Goal: Task Accomplishment & Management: Use online tool/utility

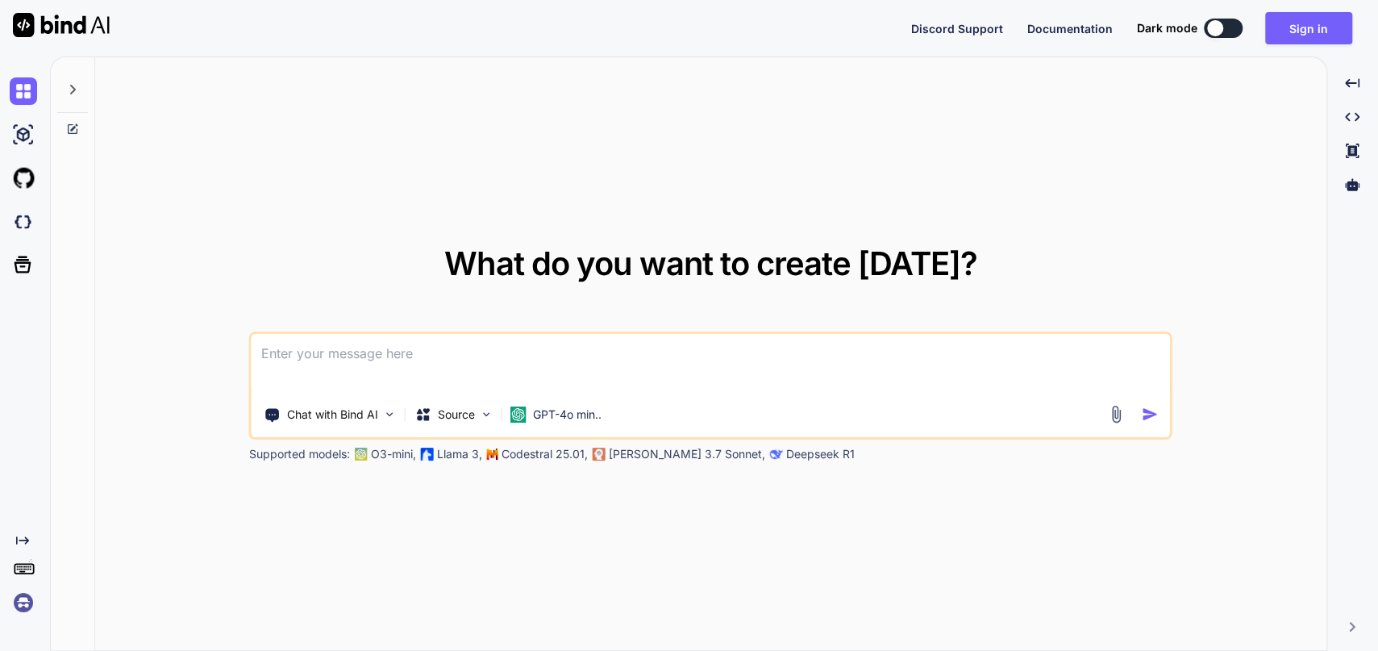
click at [460, 66] on div "What do you want to create [DATE]? Chat with Bind AI Source GPT-4o min.. Suppor…" at bounding box center [710, 354] width 1231 height 594
click at [1318, 27] on button "Sign in" at bounding box center [1308, 28] width 87 height 32
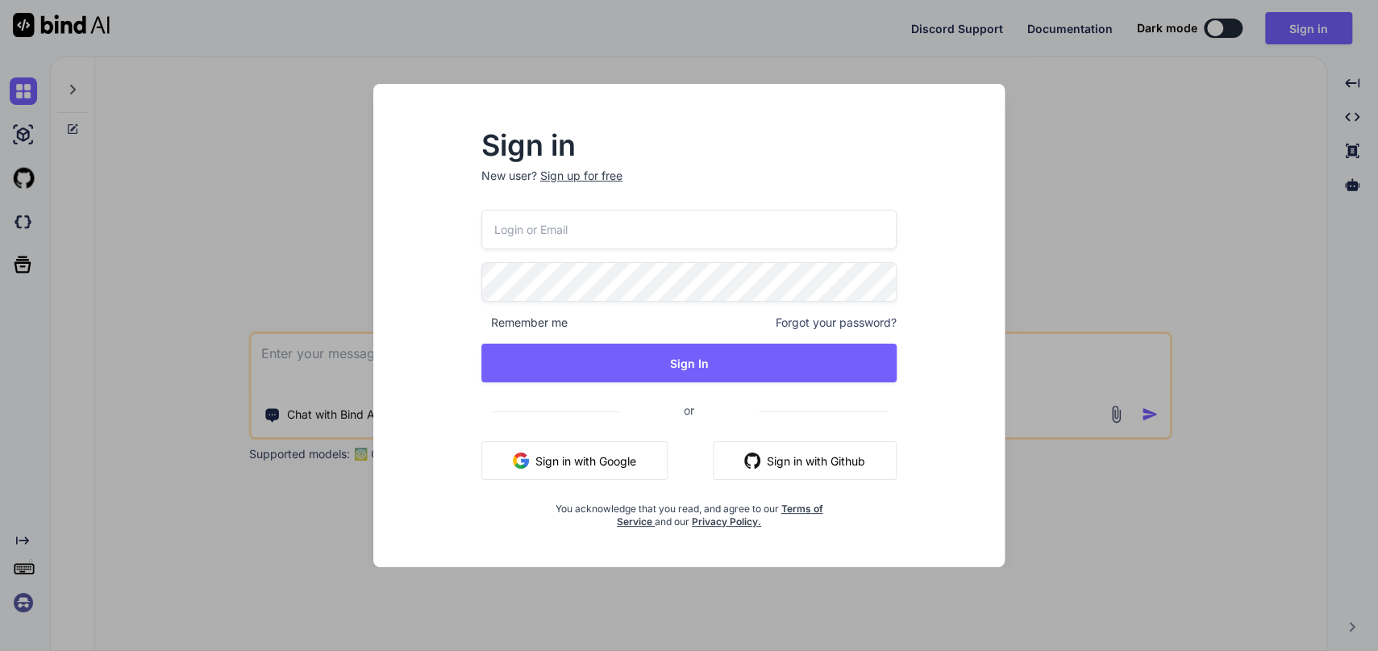
click at [581, 228] on input "email" at bounding box center [688, 230] width 415 height 40
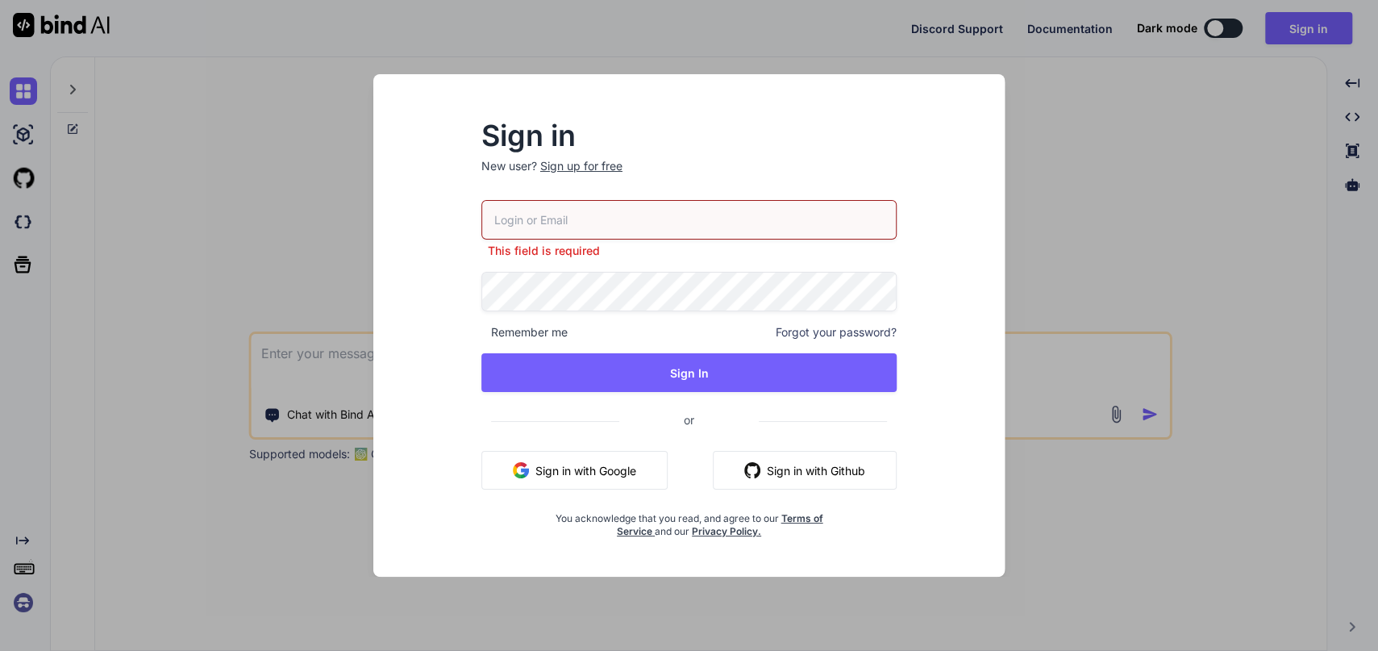
type input "[EMAIL_ADDRESS][DOMAIN_NAME]"
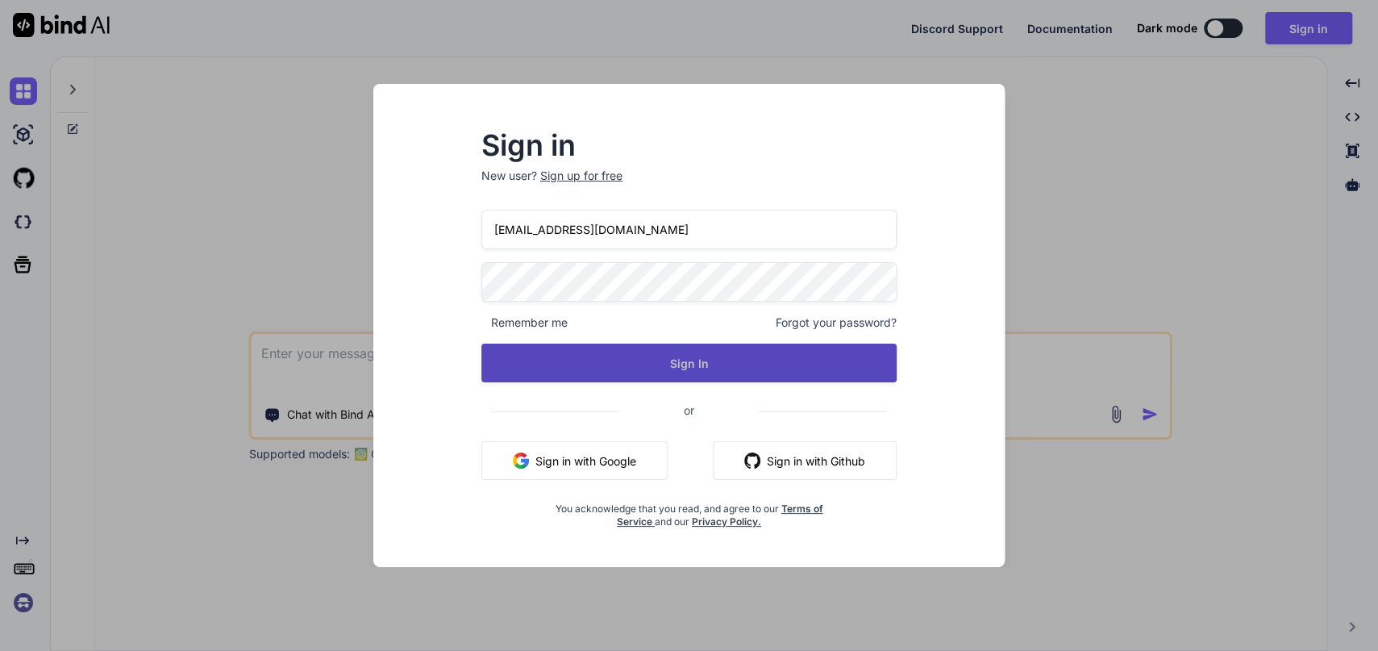
click at [748, 357] on button "Sign In" at bounding box center [688, 363] width 415 height 39
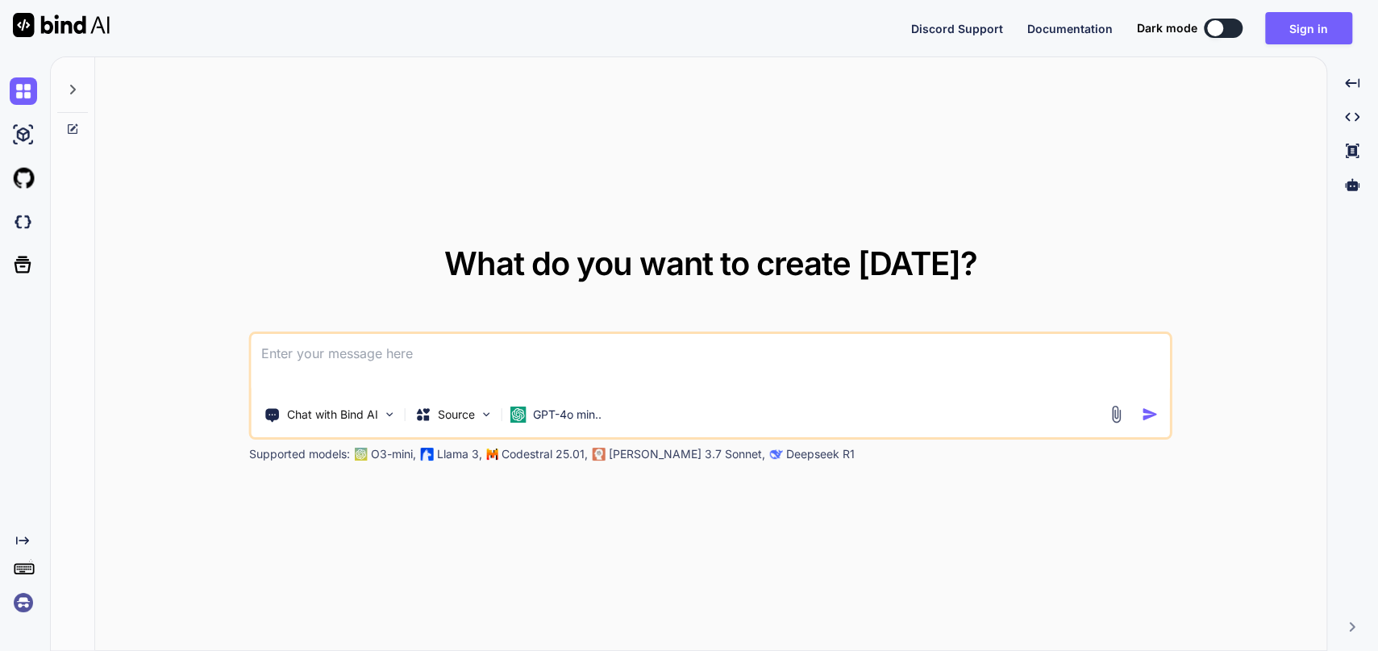
drag, startPoint x: 136, startPoint y: 185, endPoint x: 168, endPoint y: 174, distance: 33.2
click at [138, 185] on div "What do you want to create [DATE]? Chat with Bind AI Source GPT-4o min.. Suppor…" at bounding box center [710, 354] width 1231 height 594
click at [73, 83] on div at bounding box center [72, 85] width 31 height 56
type textarea "x"
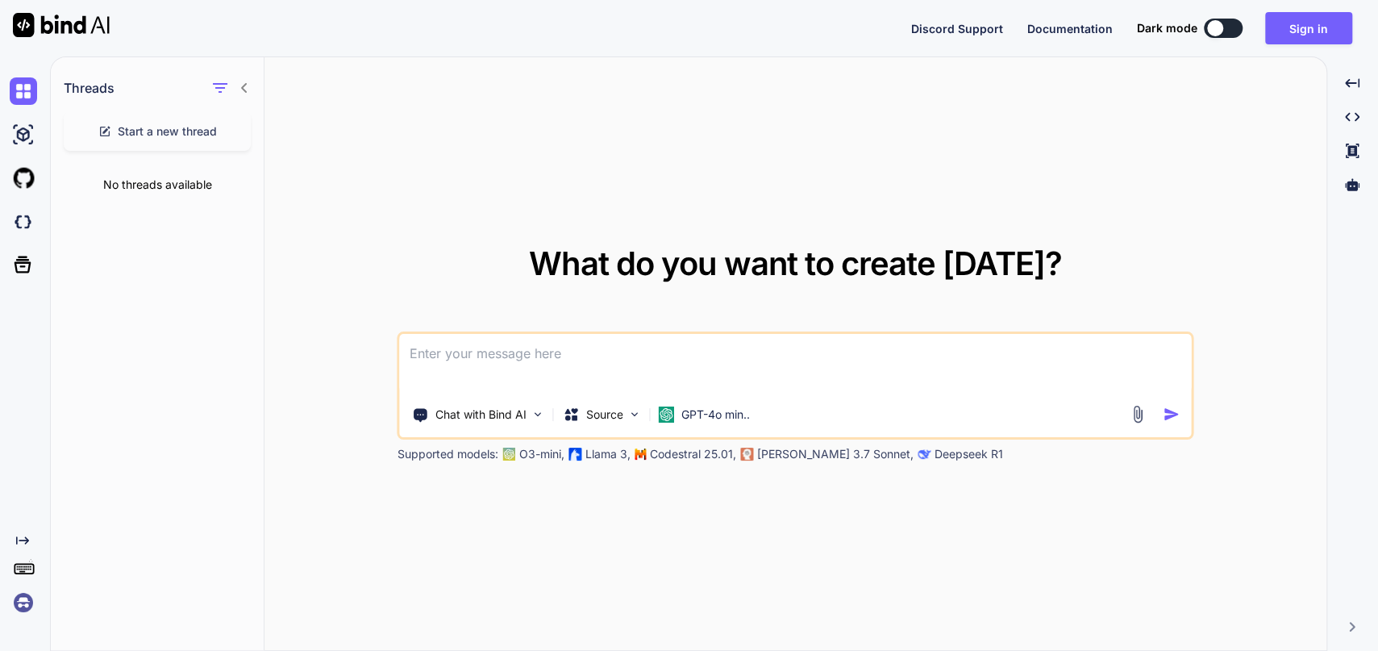
click at [1078, 127] on div "What do you want to create [DATE]? Chat with Bind AI Source GPT-4o min.. Suppor…" at bounding box center [795, 354] width 1062 height 594
click at [1311, 24] on button "Sign in" at bounding box center [1308, 28] width 87 height 32
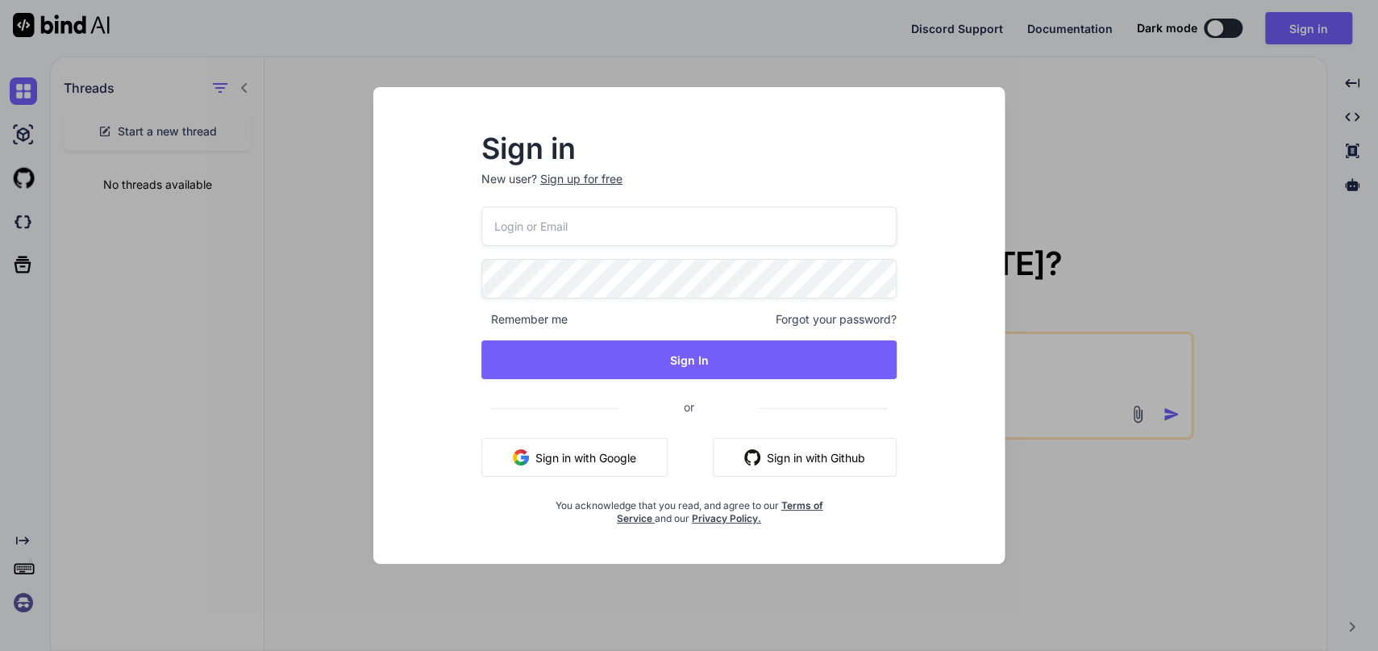
click at [622, 232] on input "email" at bounding box center [688, 226] width 415 height 40
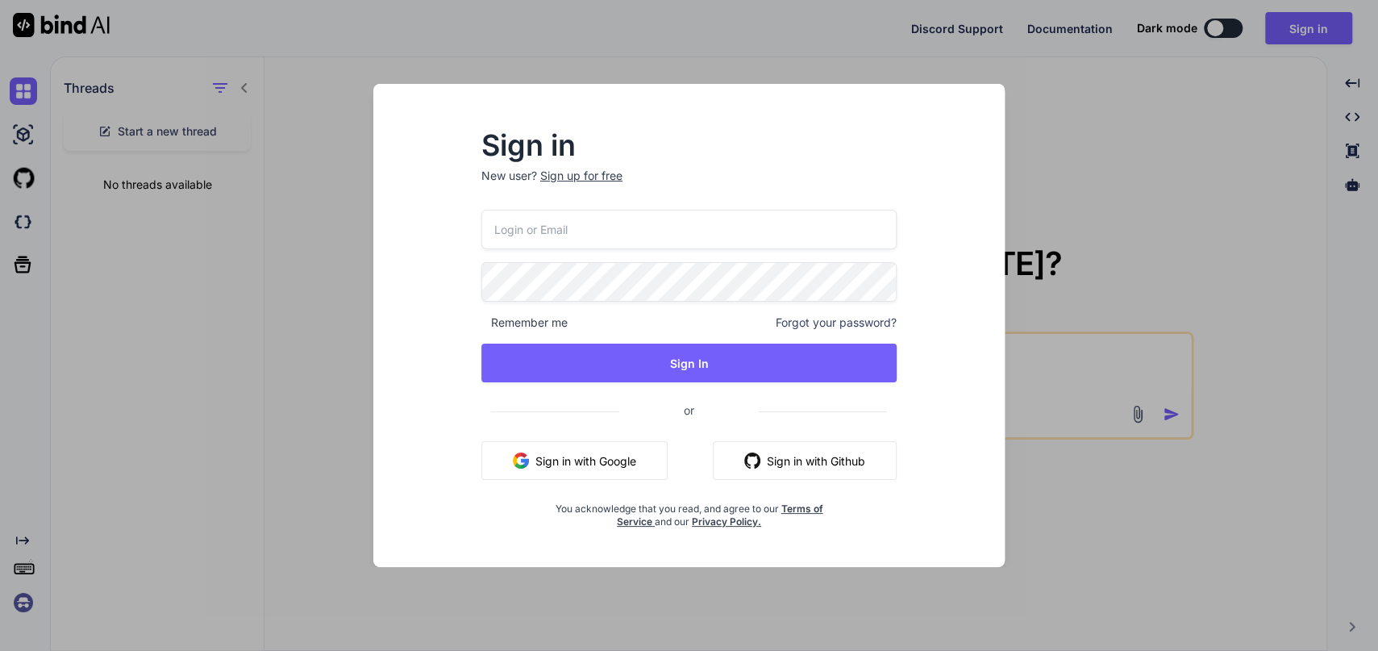
type input "[EMAIL_ADDRESS][DOMAIN_NAME]"
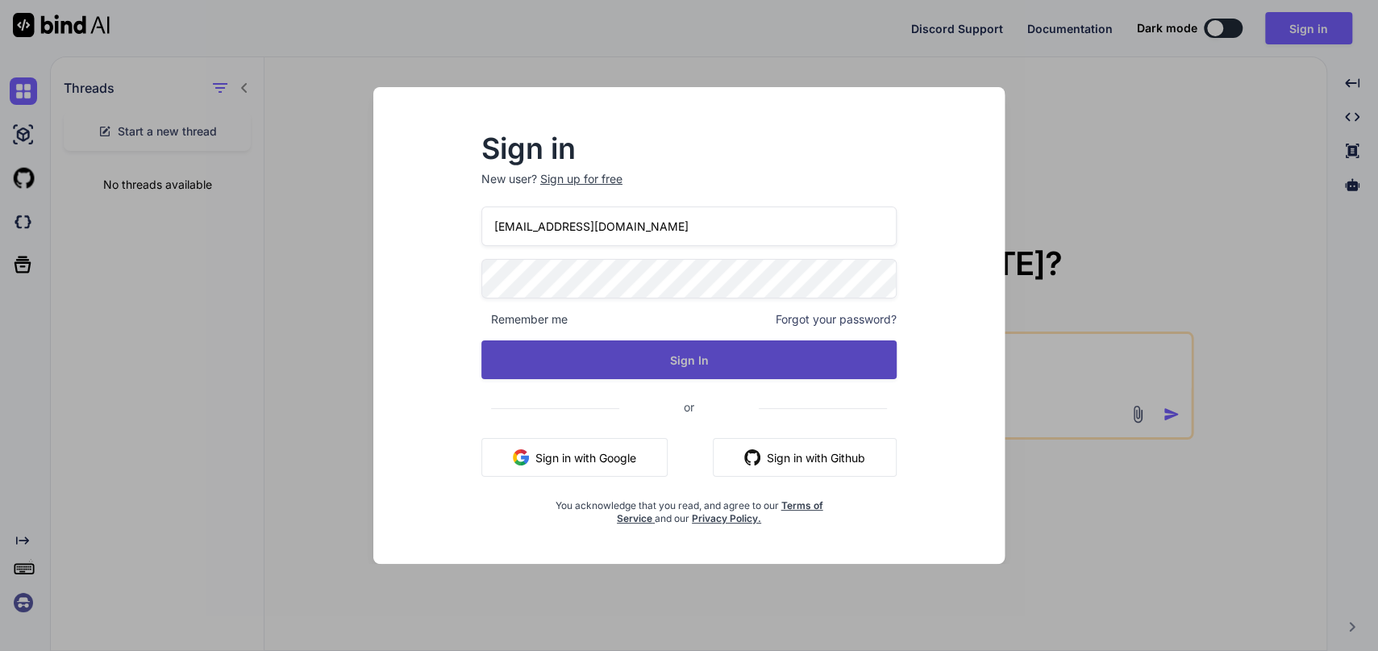
click at [691, 368] on button "Sign In" at bounding box center [688, 359] width 415 height 39
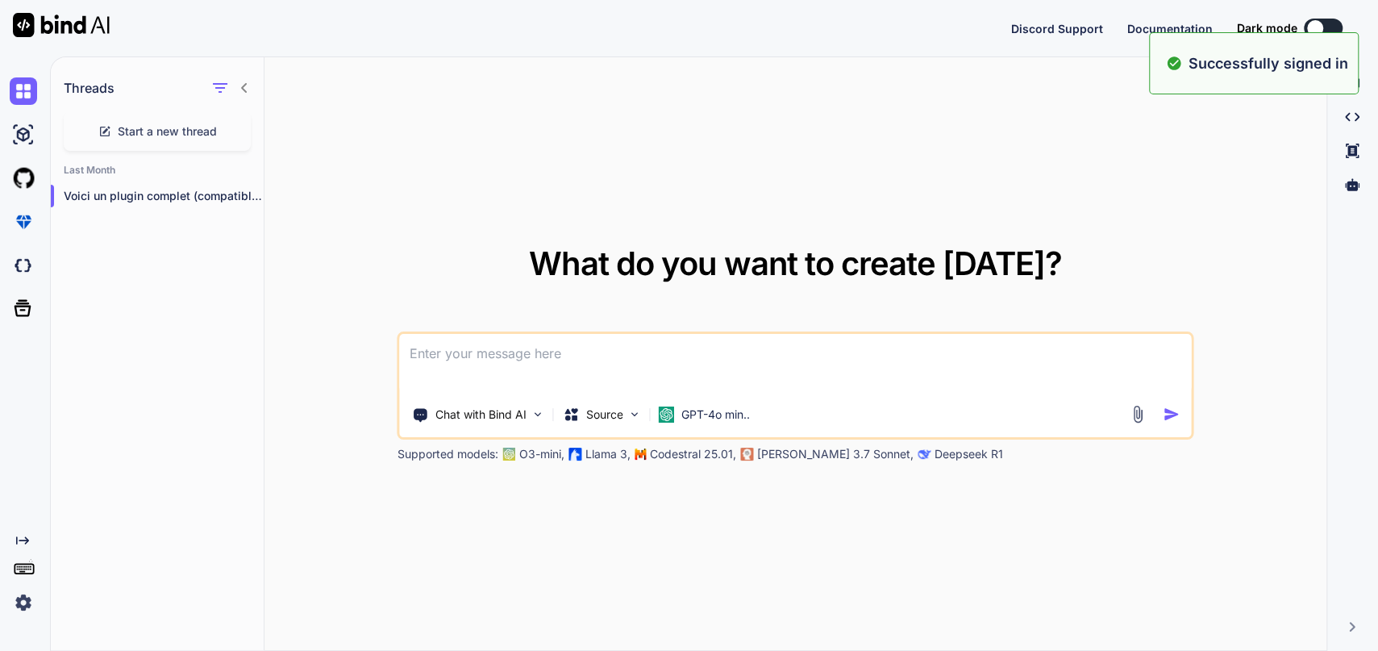
type textarea "x"
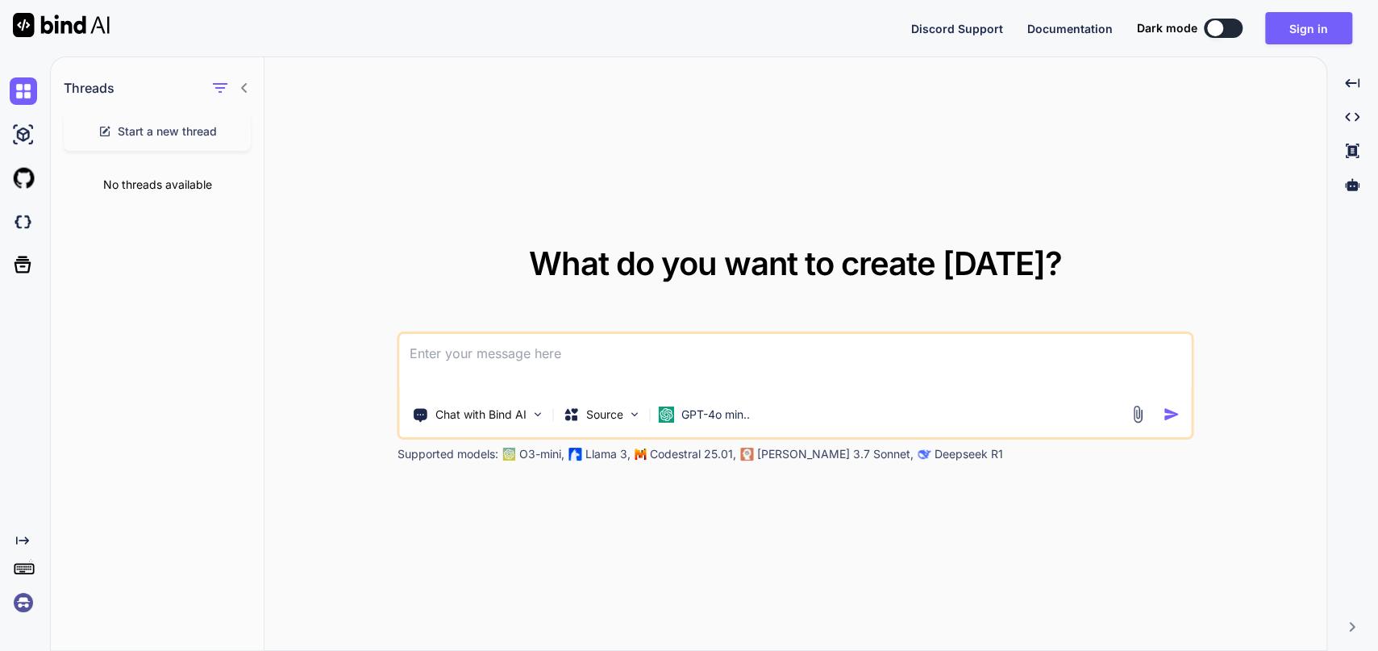
click at [23, 596] on img at bounding box center [23, 602] width 27 height 27
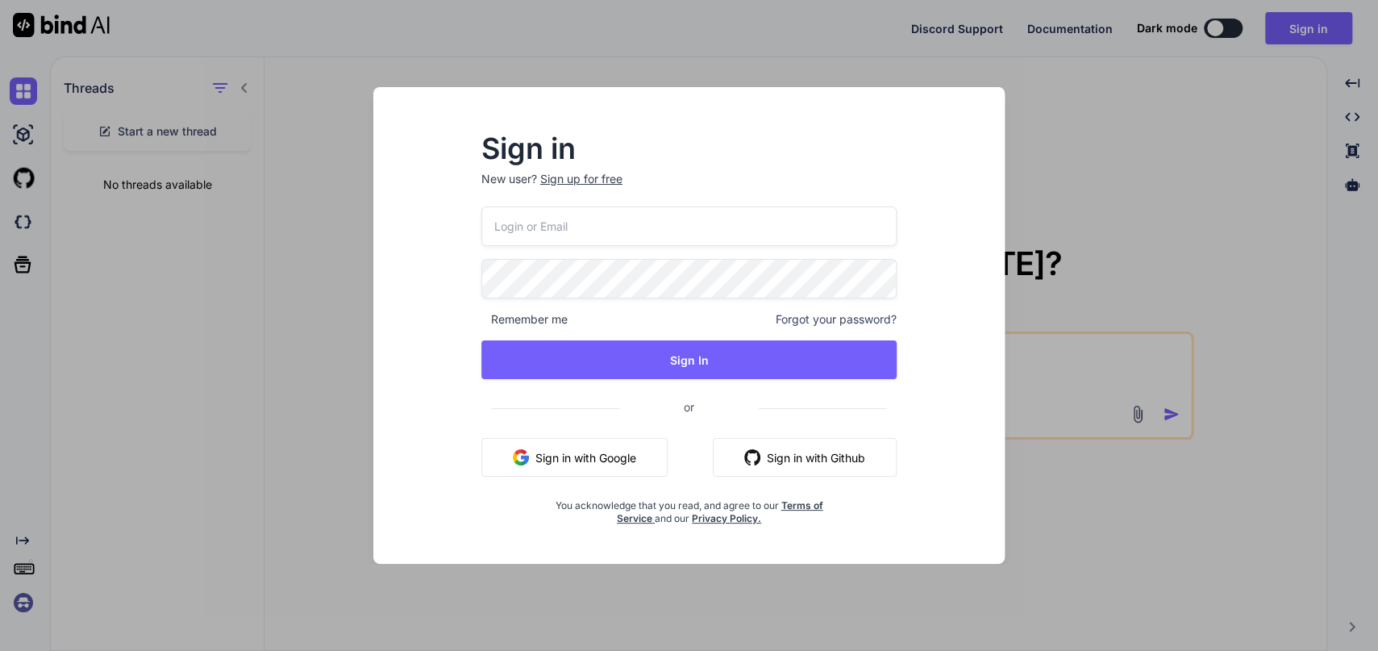
click at [585, 233] on input "email" at bounding box center [688, 226] width 415 height 40
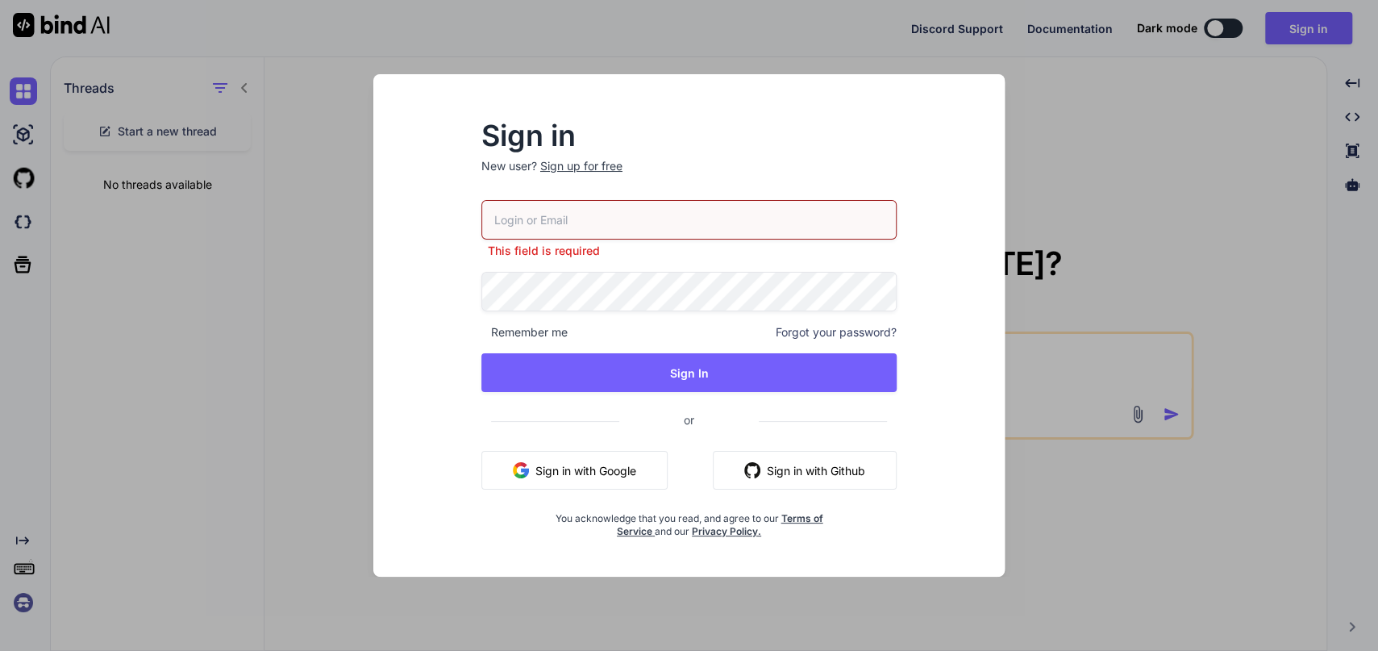
type input "[EMAIL_ADDRESS][DOMAIN_NAME]"
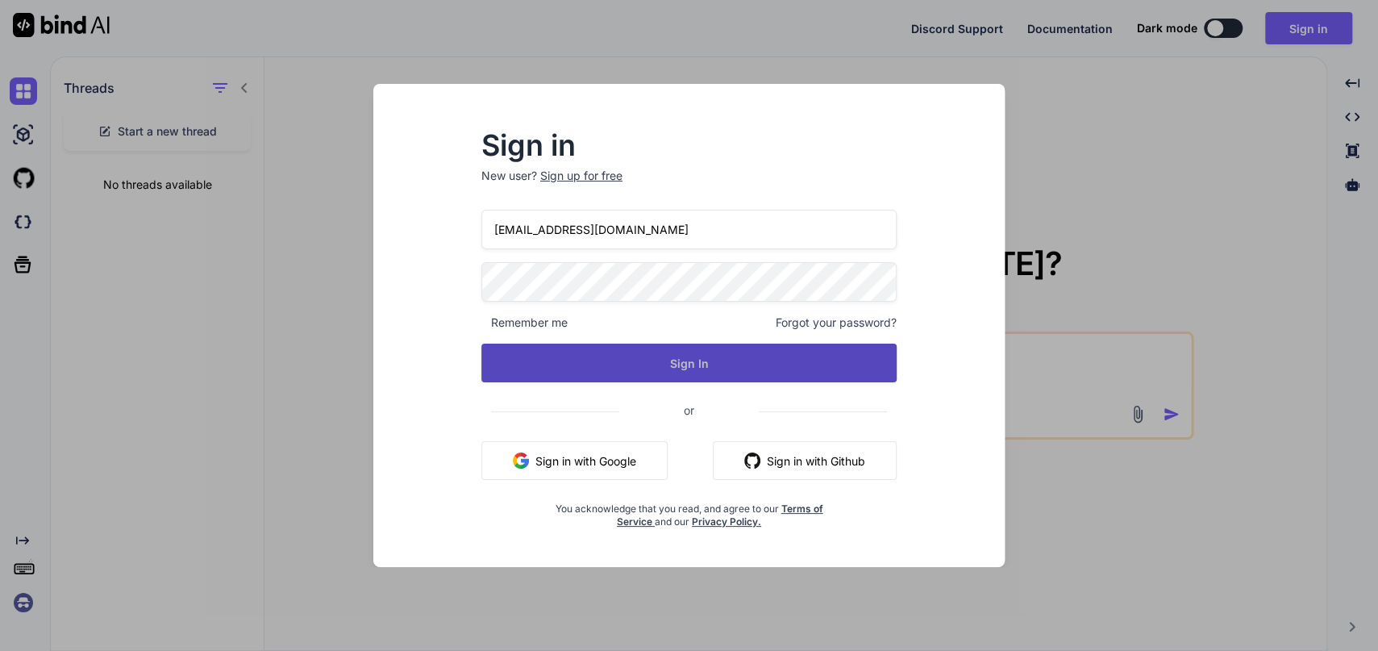
click at [673, 366] on button "Sign In" at bounding box center [688, 363] width 415 height 39
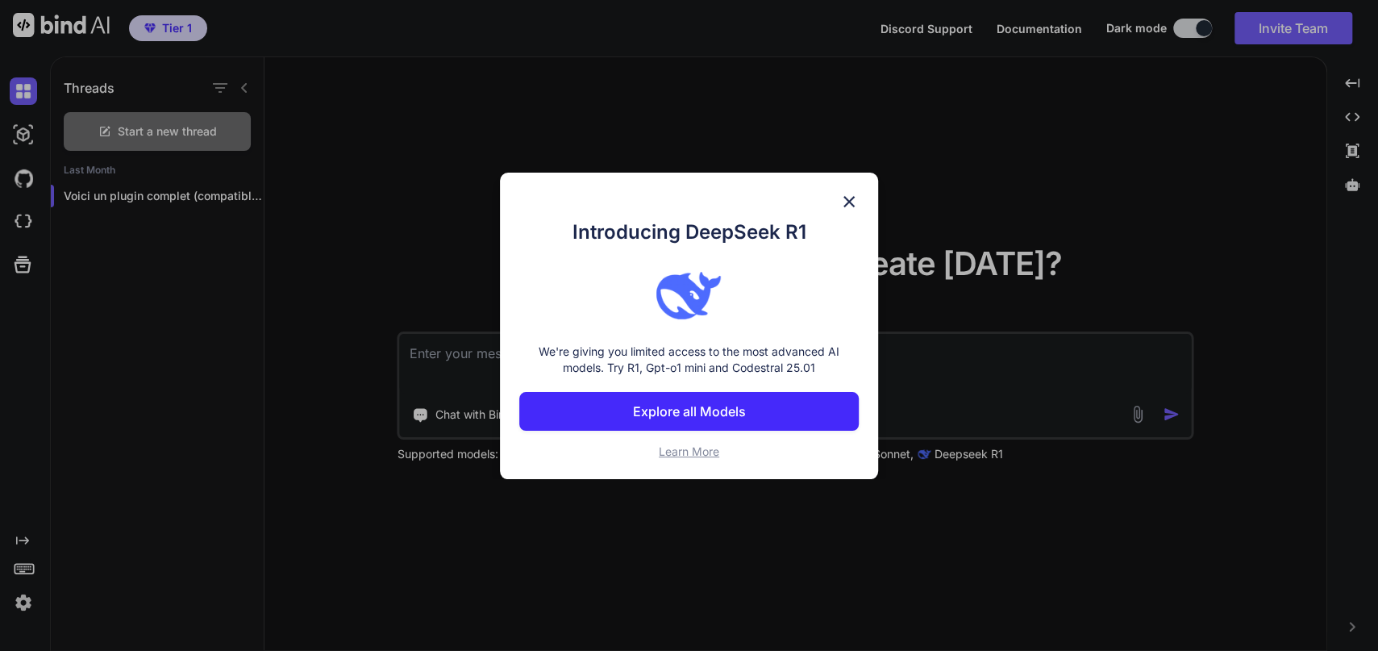
click at [854, 200] on img at bounding box center [848, 201] width 19 height 19
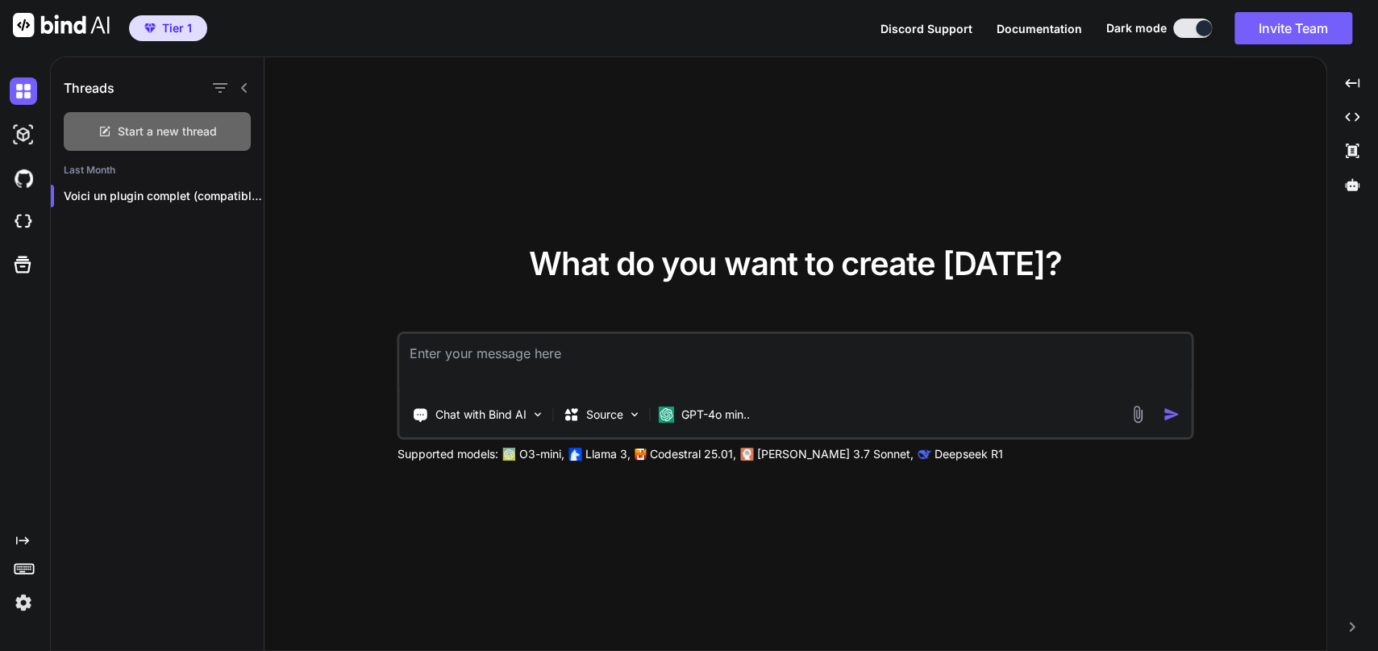
click at [167, 129] on span "Start a new thread" at bounding box center [167, 131] width 99 height 16
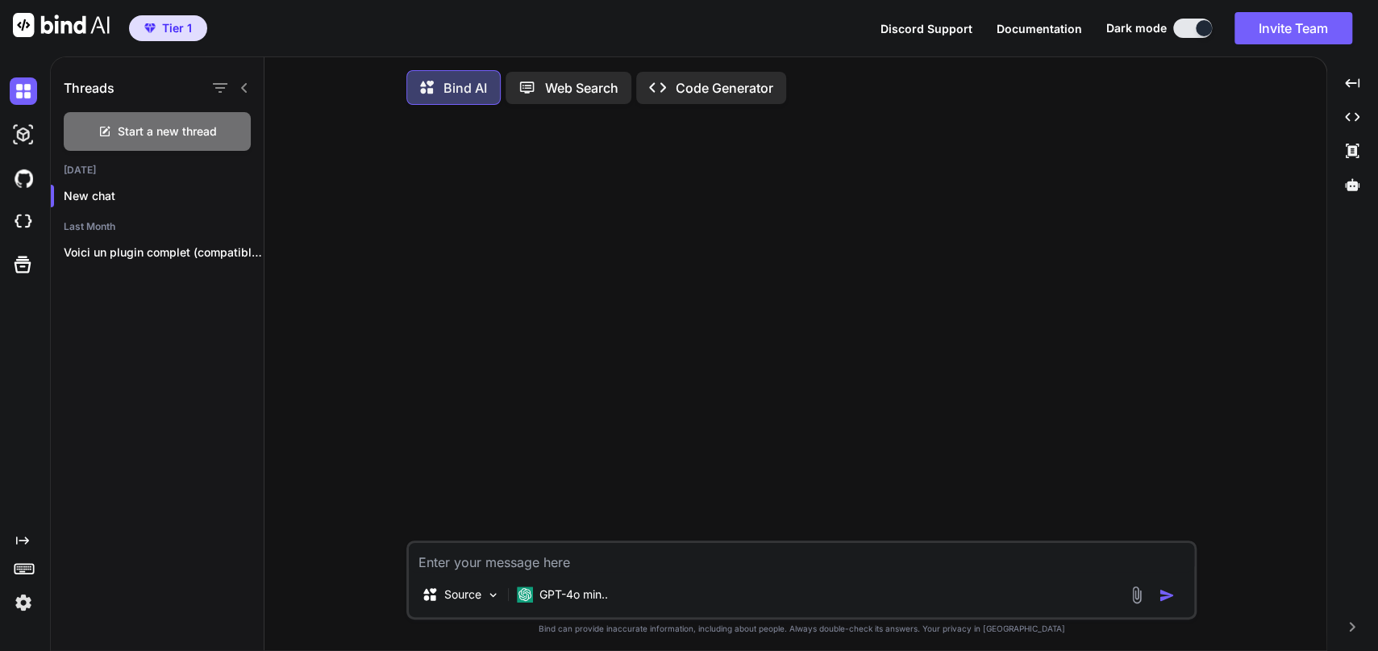
click at [510, 560] on textarea at bounding box center [801, 557] width 785 height 29
paste textarea "Create a detailed plan for developing a WordPress plugin that generates a Start…"
type textarea "x"
type textarea "Create a detailed plan for developing a WordPress plugin that generates a Start…"
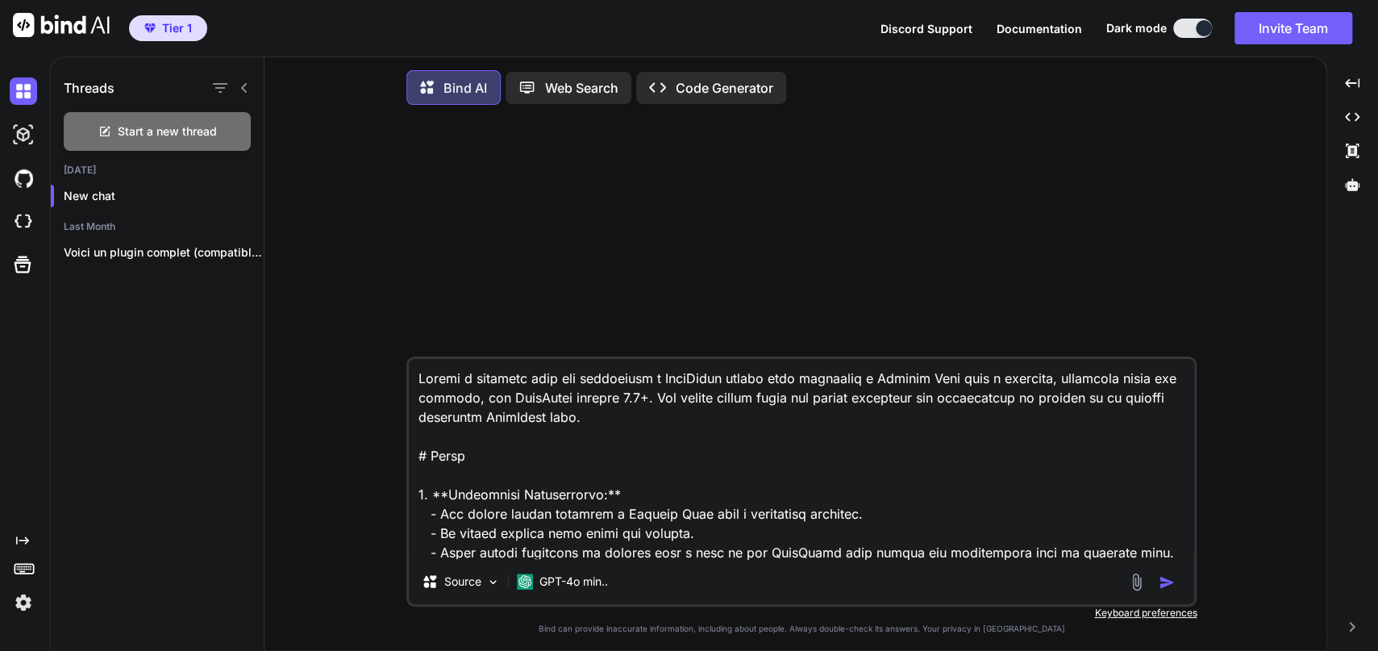
drag, startPoint x: 644, startPoint y: 381, endPoint x: 464, endPoint y: 377, distance: 179.9
click at [464, 377] on textarea at bounding box center [801, 459] width 785 height 200
type textarea "x"
type textarea "Create a WordPress plugin that generates a Starter Site from a template, includ…"
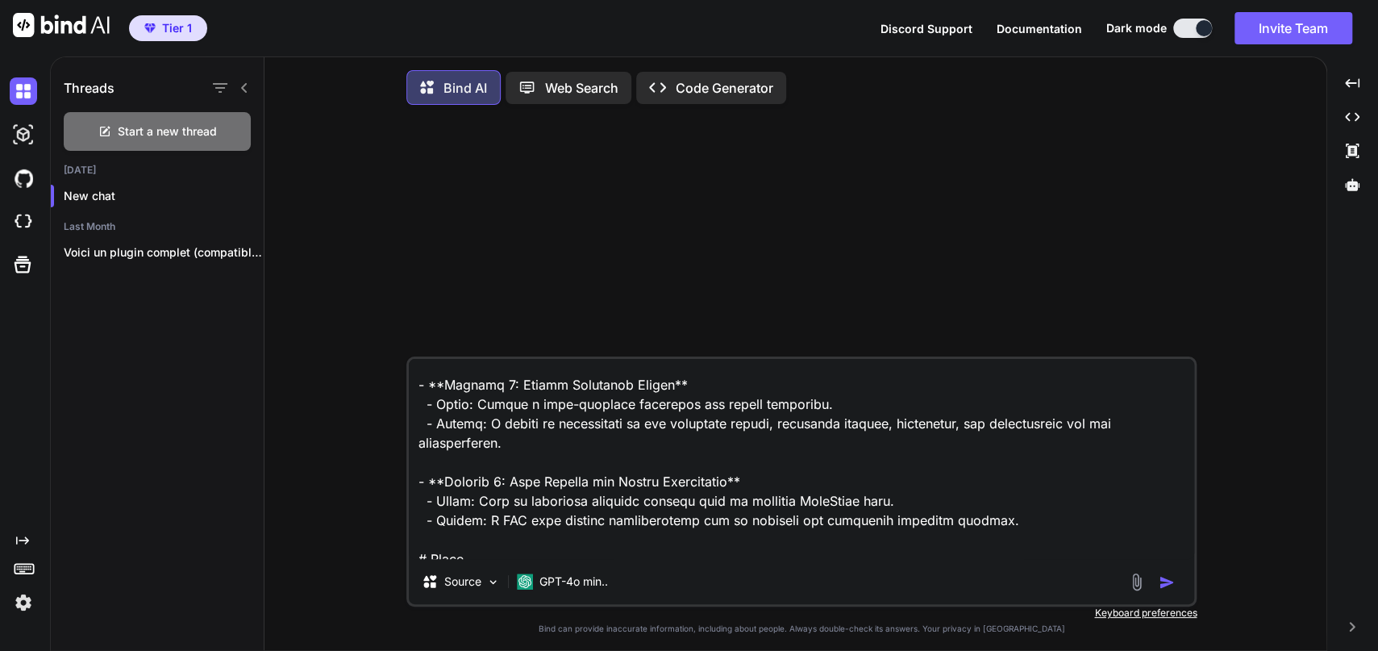
scroll to position [738, 0]
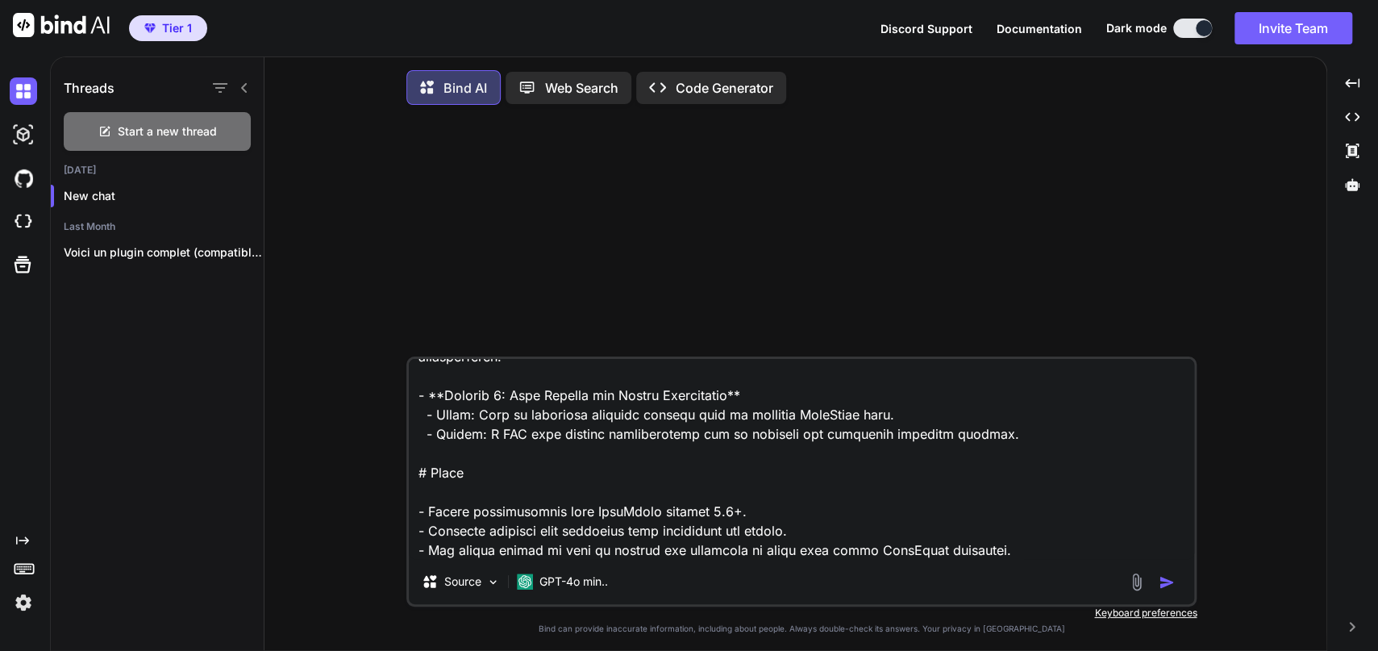
click at [1055, 552] on textarea at bounding box center [801, 459] width 785 height 200
type textarea "x"
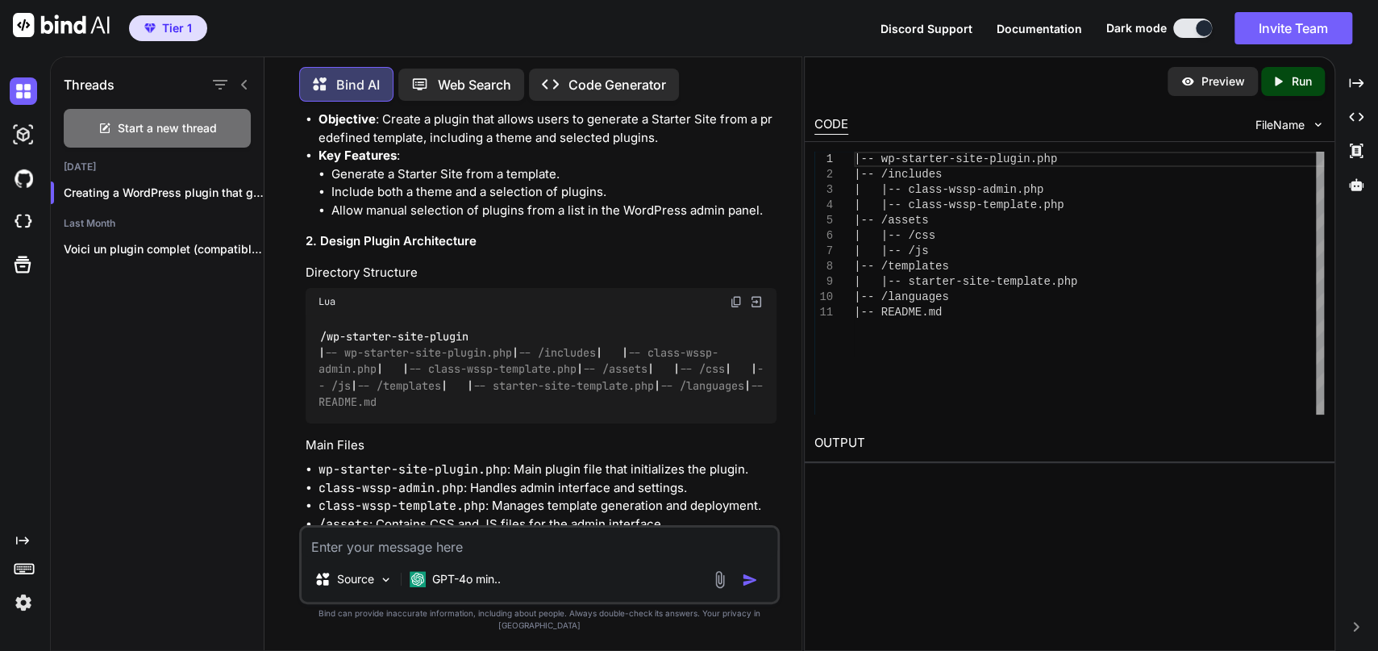
scroll to position [719, 0]
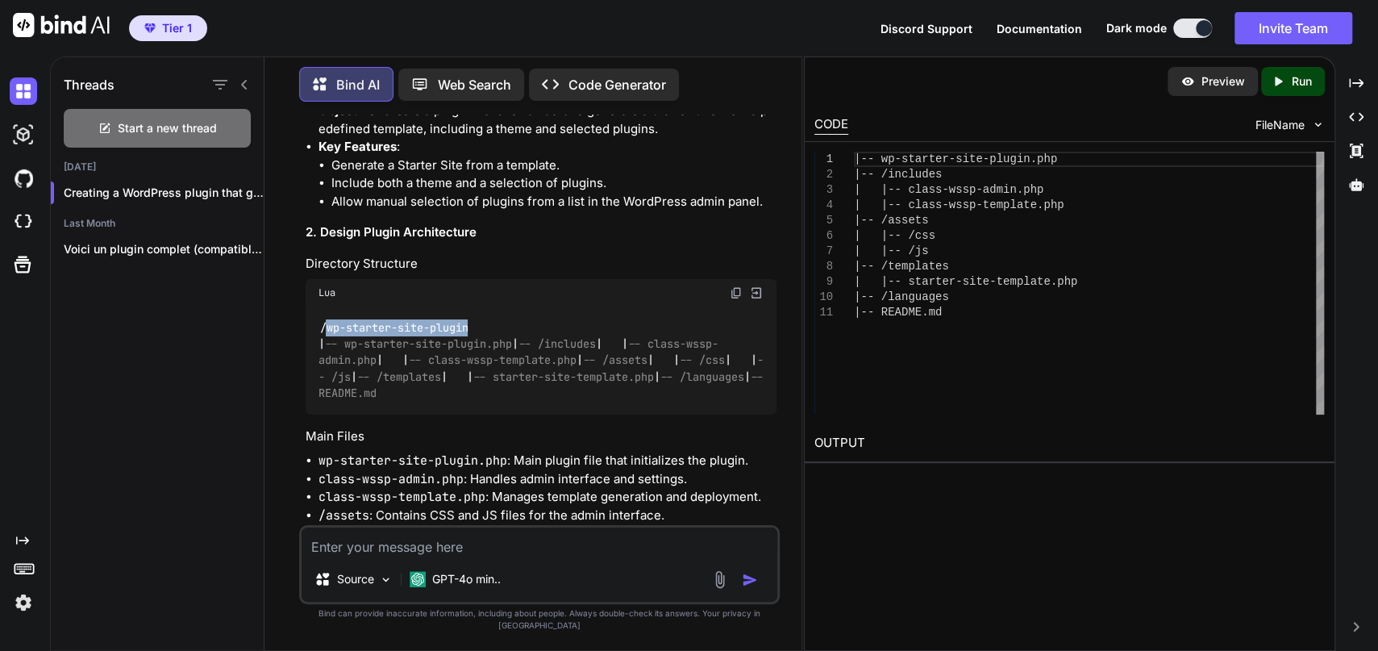
drag, startPoint x: 475, startPoint y: 304, endPoint x: 327, endPoint y: 309, distance: 148.5
click at [327, 309] on div "/wp-starter-site-plugin | -- wp-starter-site-plugin.php | -- /includes | | -- c…" at bounding box center [541, 360] width 471 height 108
copy code "wp-starter-site-plugin"
drag, startPoint x: 405, startPoint y: 339, endPoint x: 351, endPoint y: 340, distance: 54.0
click at [351, 340] on div "/wp-starter-site-plugin | -- wp-starter-site-plugin.php | -- /includes | | -- c…" at bounding box center [541, 360] width 471 height 108
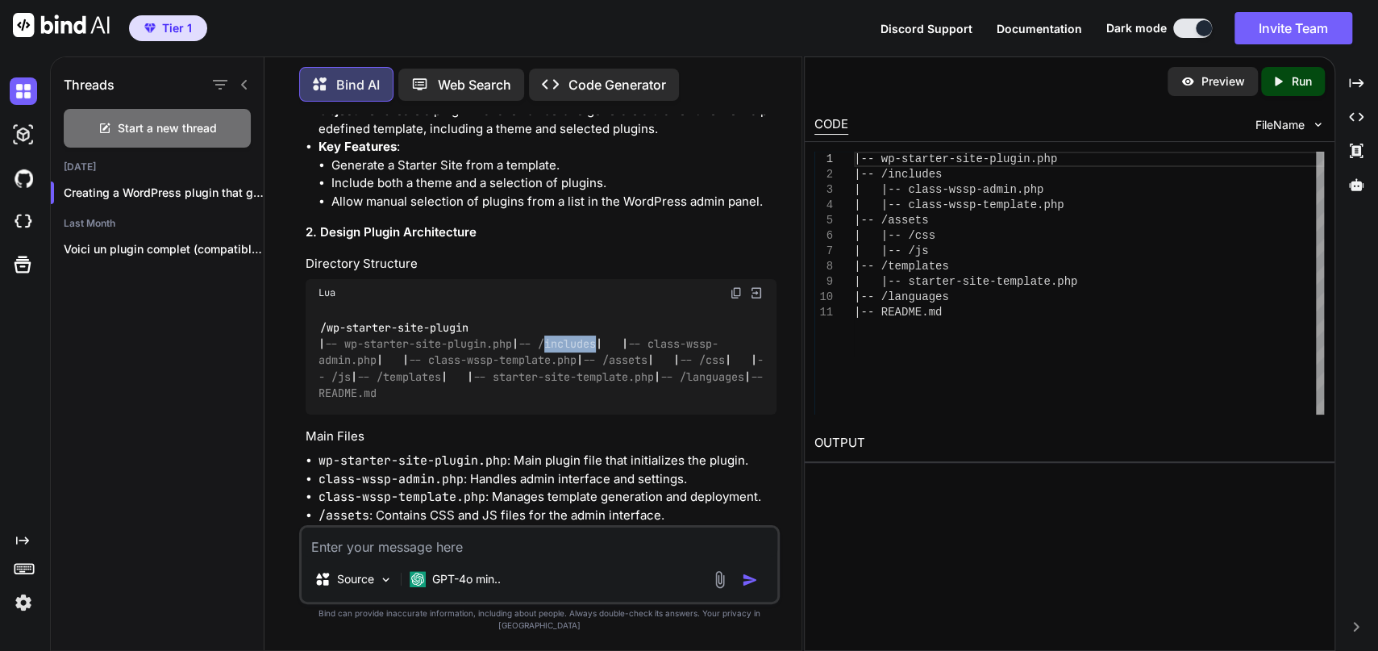
copy span "includes"
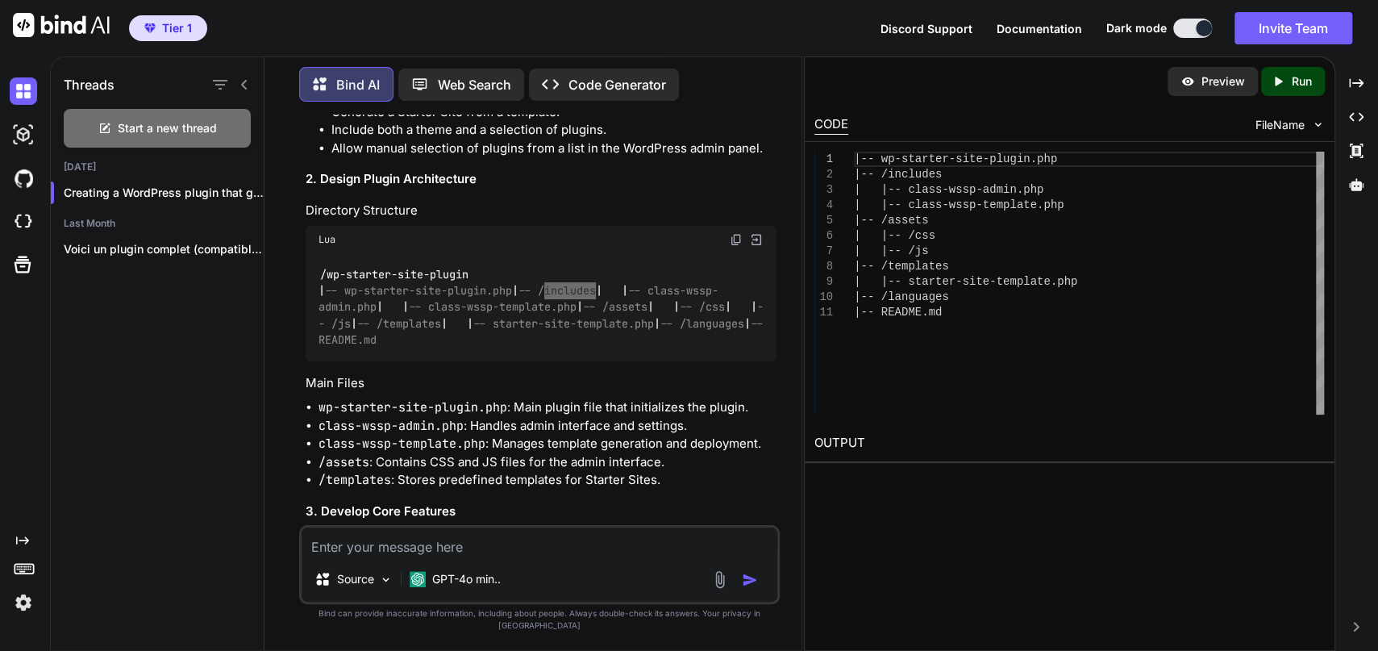
scroll to position [811, 0]
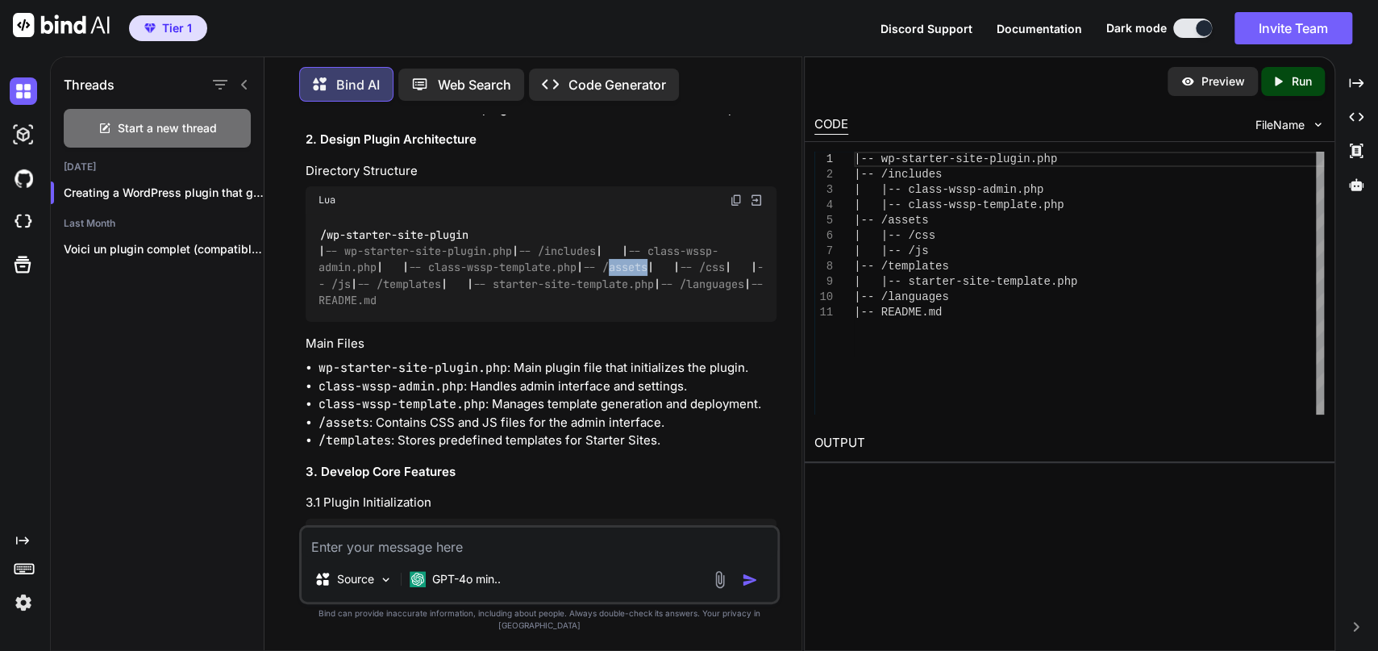
drag, startPoint x: 402, startPoint y: 295, endPoint x: 351, endPoint y: 293, distance: 51.7
click at [351, 293] on div "/wp-starter-site-plugin | -- wp-starter-site-plugin.php | -- /includes | | -- c…" at bounding box center [541, 268] width 471 height 108
copy span "assets"
drag, startPoint x: 409, startPoint y: 309, endPoint x: 380, endPoint y: 422, distance: 116.6
click at [379, 318] on div "/wp-starter-site-plugin | -- wp-starter-site-plugin.php | -- /includes | | -- c…" at bounding box center [541, 268] width 471 height 108
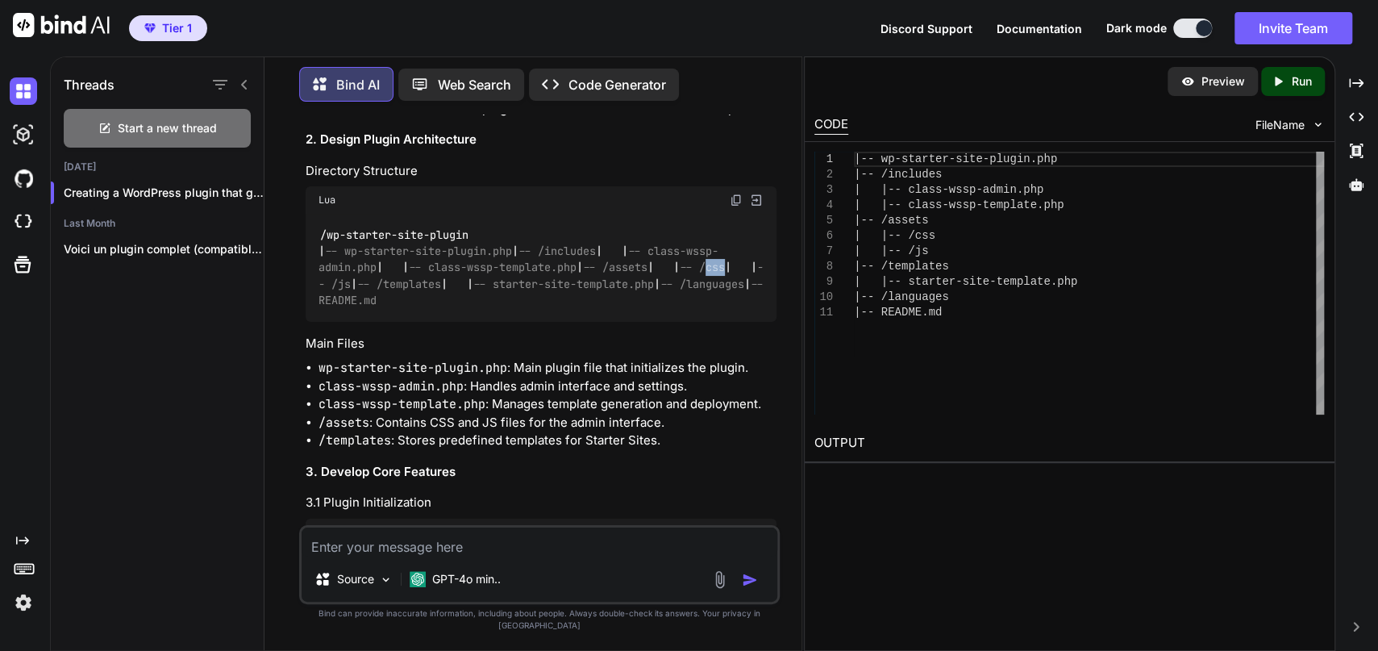
copy span "css"
drag, startPoint x: 400, startPoint y: 326, endPoint x: 378, endPoint y: 328, distance: 21.9
click at [378, 322] on div "/wp-starter-site-plugin | -- wp-starter-site-plugin.php | -- /includes | | -- c…" at bounding box center [541, 268] width 471 height 108
copy span "js"
drag, startPoint x: 502, startPoint y: 260, endPoint x: 370, endPoint y: 267, distance: 131.6
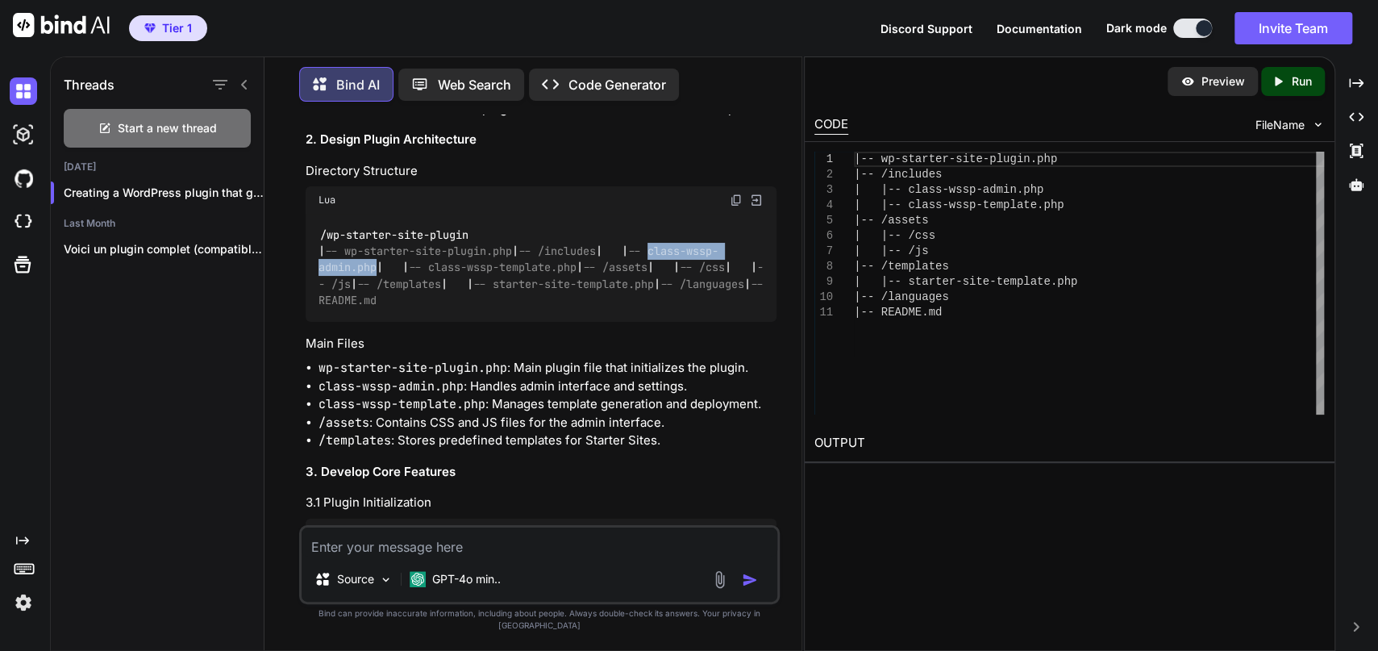
click at [370, 267] on span "-- class-wssp-admin.php" at bounding box center [519, 259] width 400 height 31
copy span "class-wssp-admin.php"
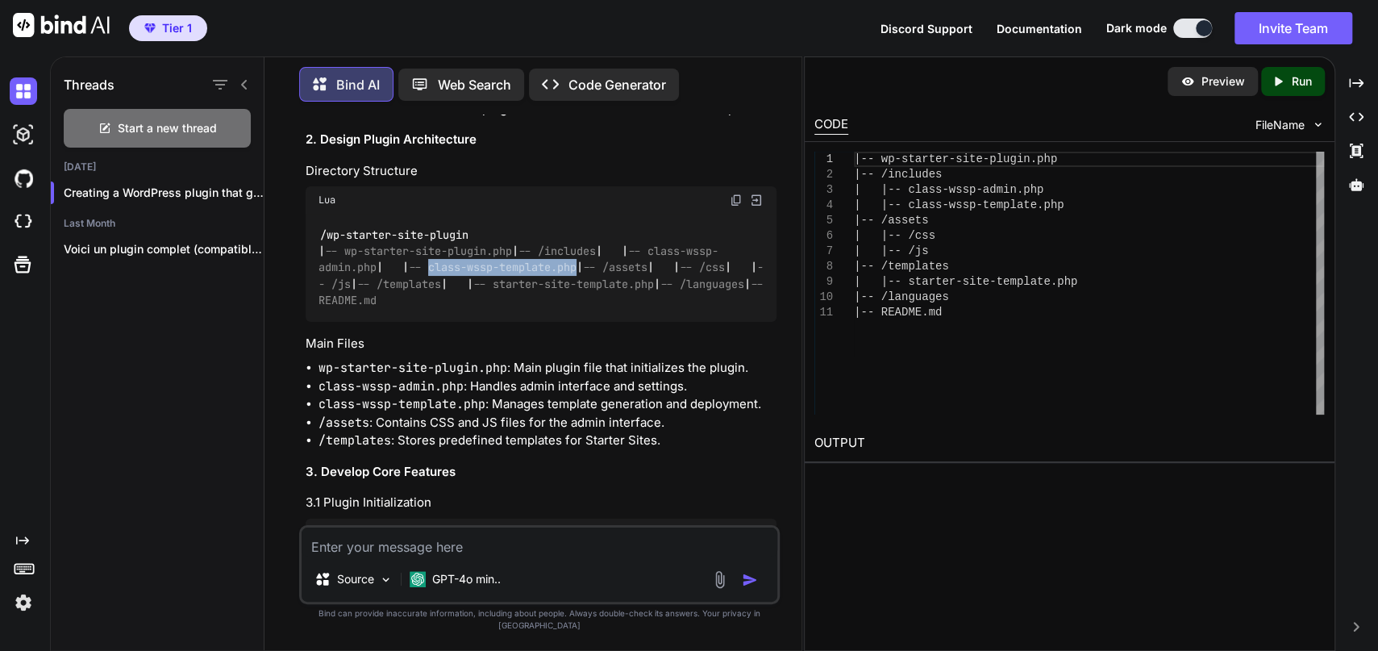
drag, startPoint x: 523, startPoint y: 281, endPoint x: 370, endPoint y: 281, distance: 153.2
click at [370, 281] on div "/wp-starter-site-plugin | -- wp-starter-site-plugin.php | -- /includes | | -- c…" at bounding box center [541, 268] width 471 height 108
copy span "class-wssp-template.php"
drag, startPoint x: 531, startPoint y: 230, endPoint x: 342, endPoint y: 231, distance: 189.5
click at [342, 231] on div "/wp-starter-site-plugin | -- wp-starter-site-plugin.php | -- /includes | | -- c…" at bounding box center [541, 268] width 471 height 108
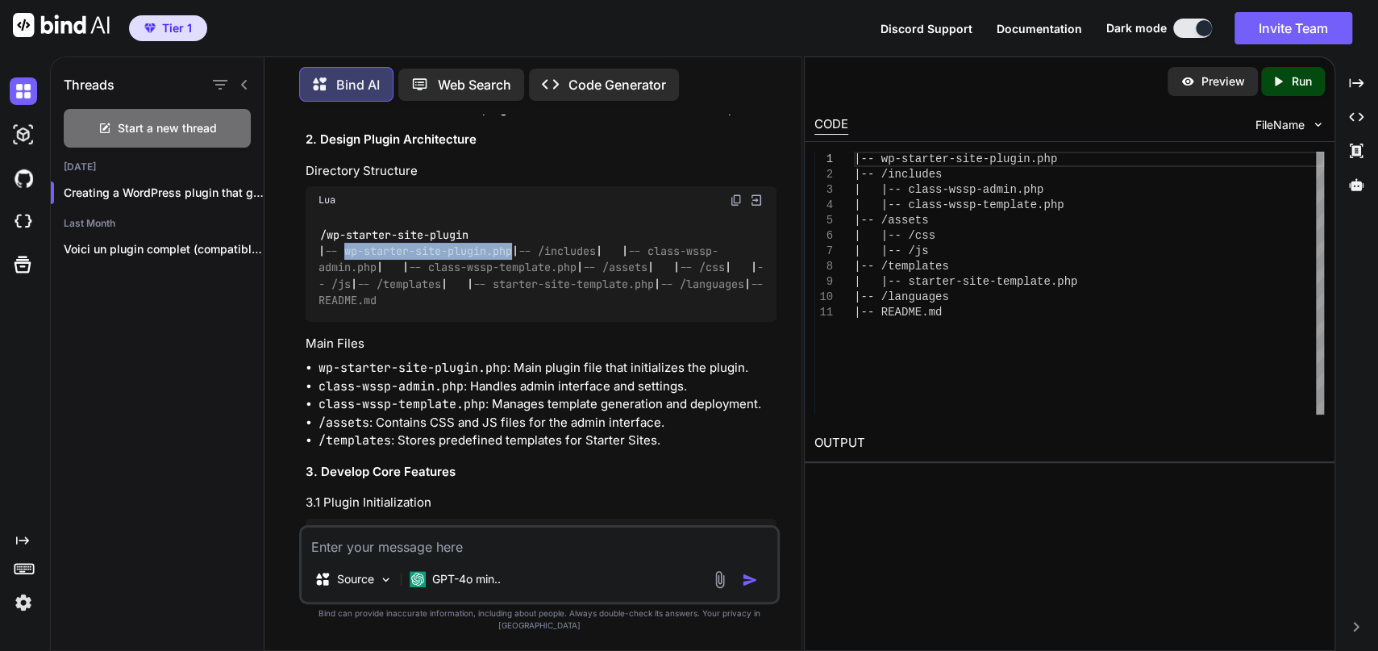
copy span "wp-starter-site-plugin.php"
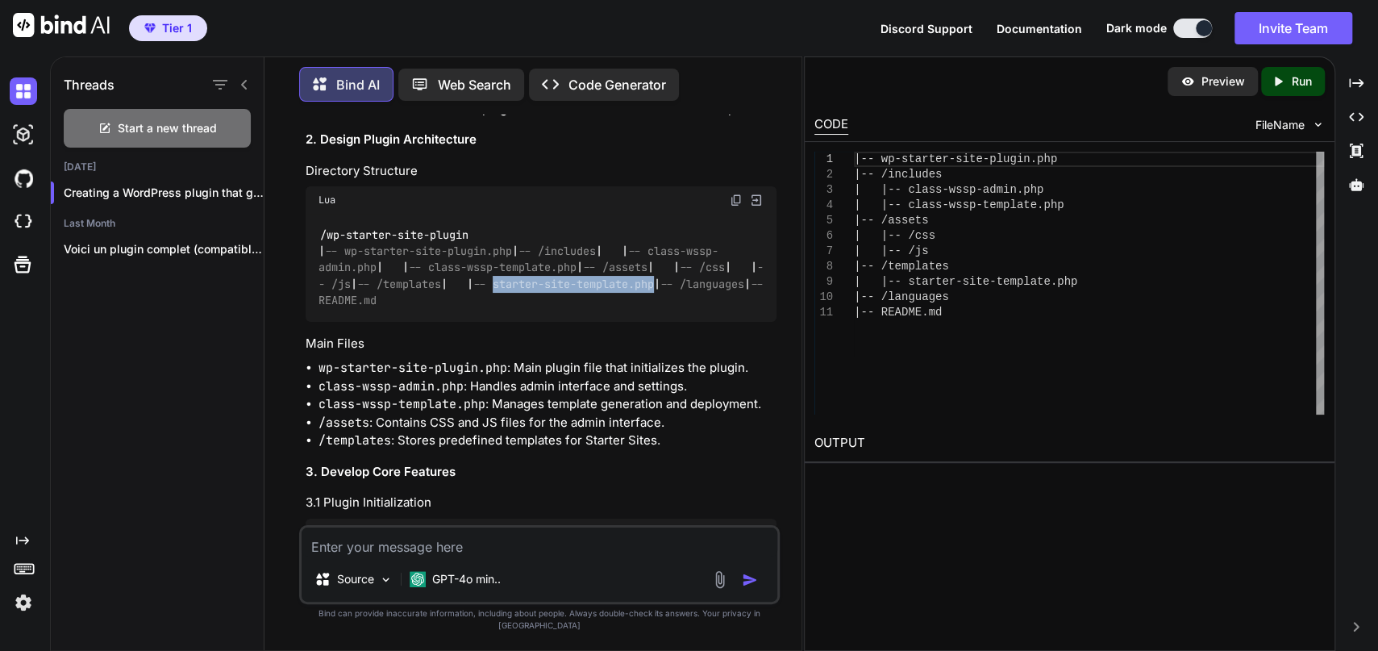
drag, startPoint x: 537, startPoint y: 366, endPoint x: 372, endPoint y: 360, distance: 165.4
click at [372, 322] on div "/wp-starter-site-plugin | -- wp-starter-site-plugin.php | -- /includes | | -- c…" at bounding box center [541, 268] width 471 height 108
copy span "starter-site-template.php"
drag, startPoint x: 408, startPoint y: 397, endPoint x: 345, endPoint y: 398, distance: 62.9
click at [345, 322] on div "/wp-starter-site-plugin | -- wp-starter-site-plugin.php | -- /includes | | -- c…" at bounding box center [541, 268] width 471 height 108
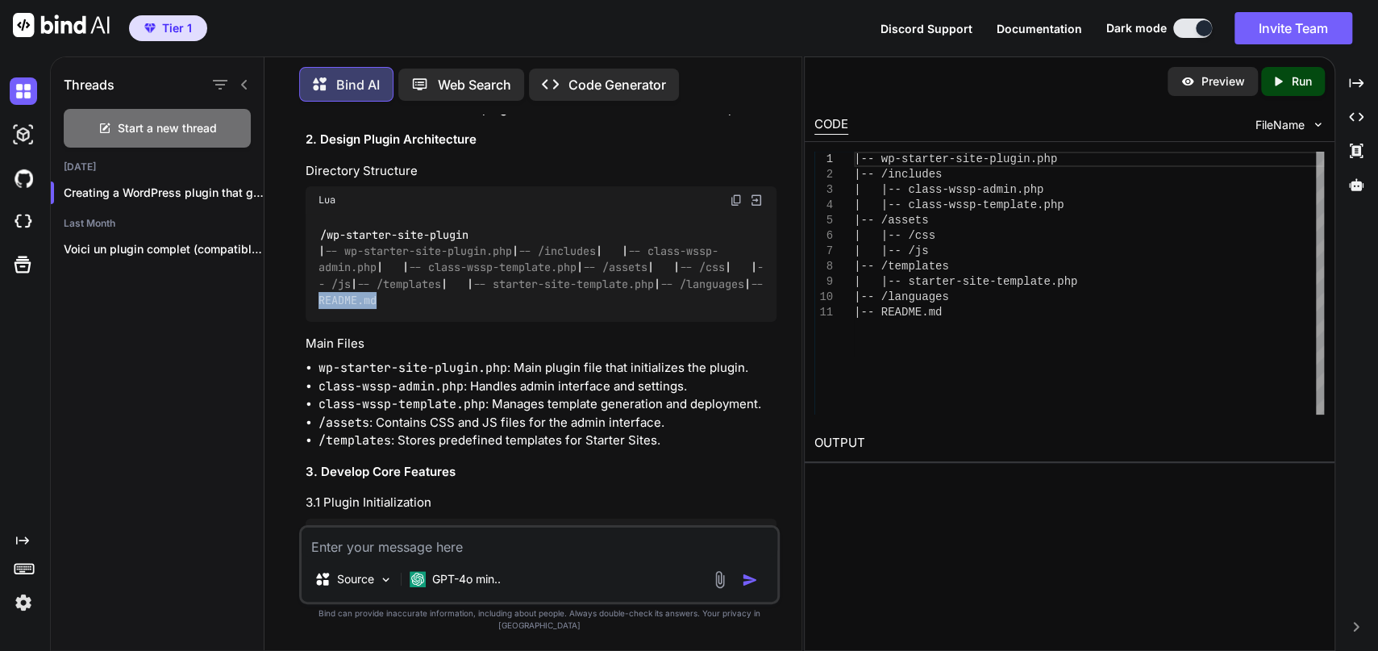
copy span "README.md"
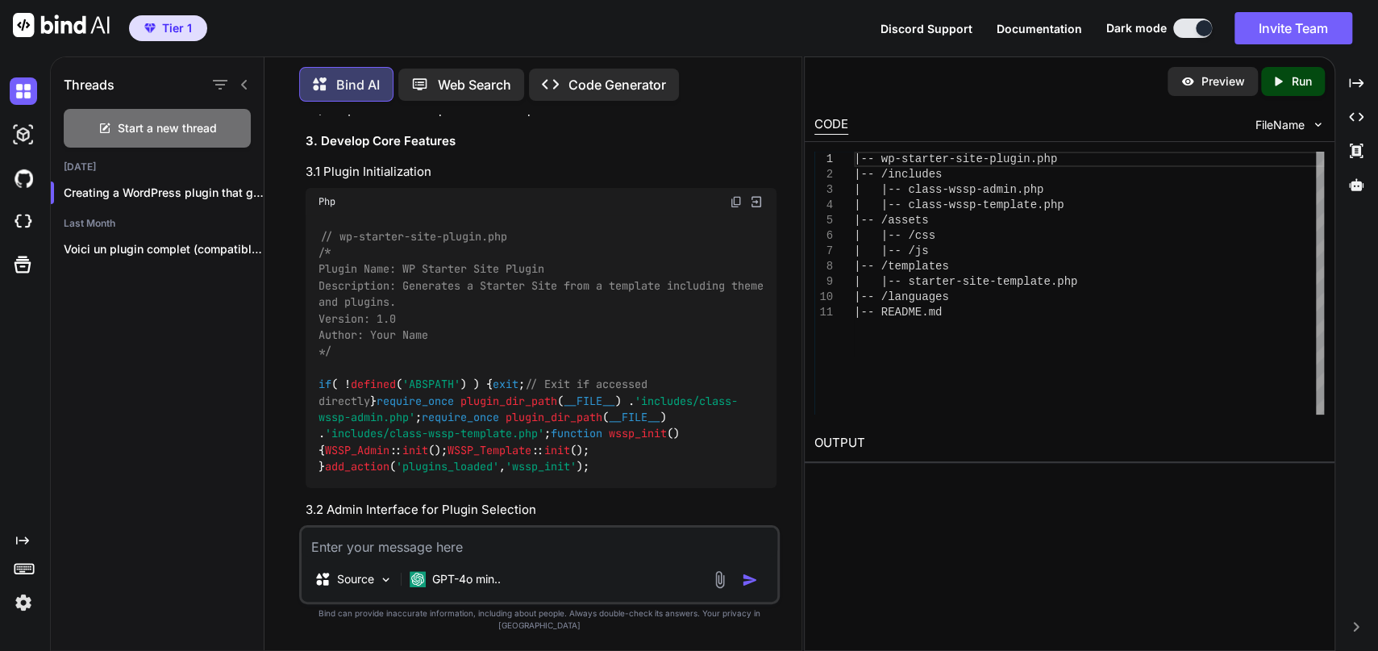
scroll to position [1184, 0]
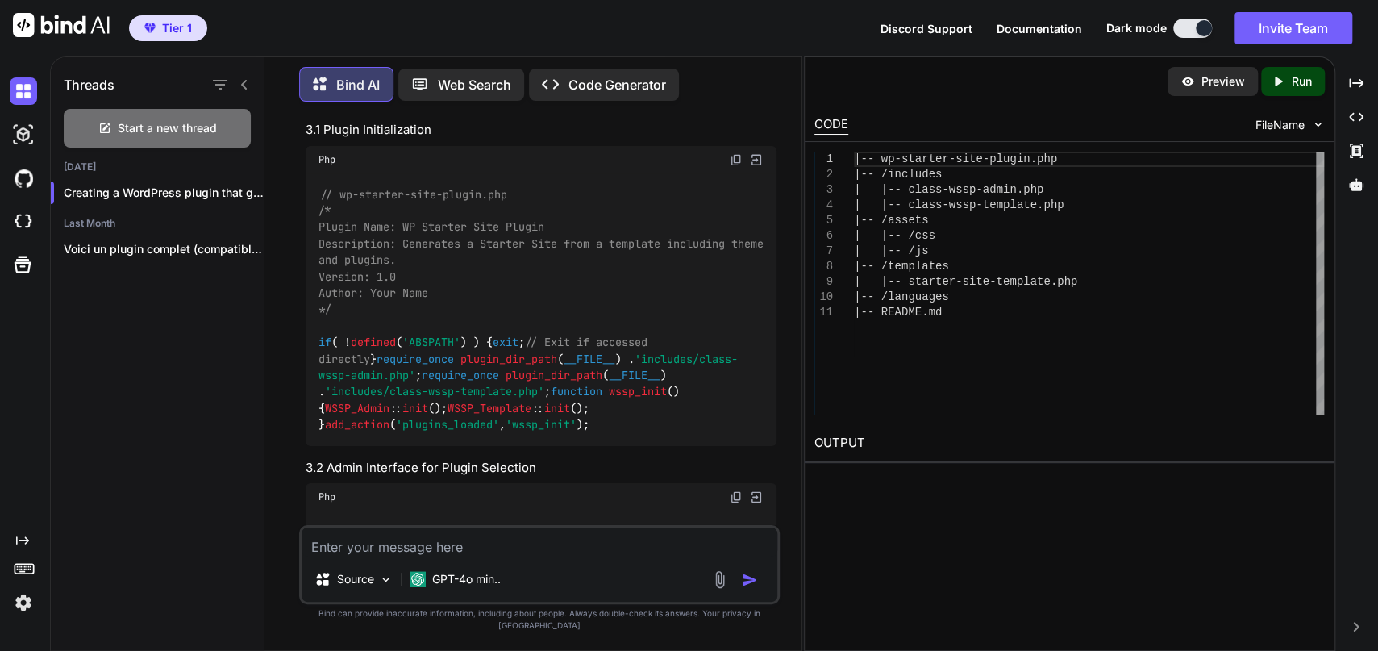
click at [735, 173] on div "Php" at bounding box center [541, 159] width 471 height 27
click at [735, 166] on img at bounding box center [736, 159] width 13 height 13
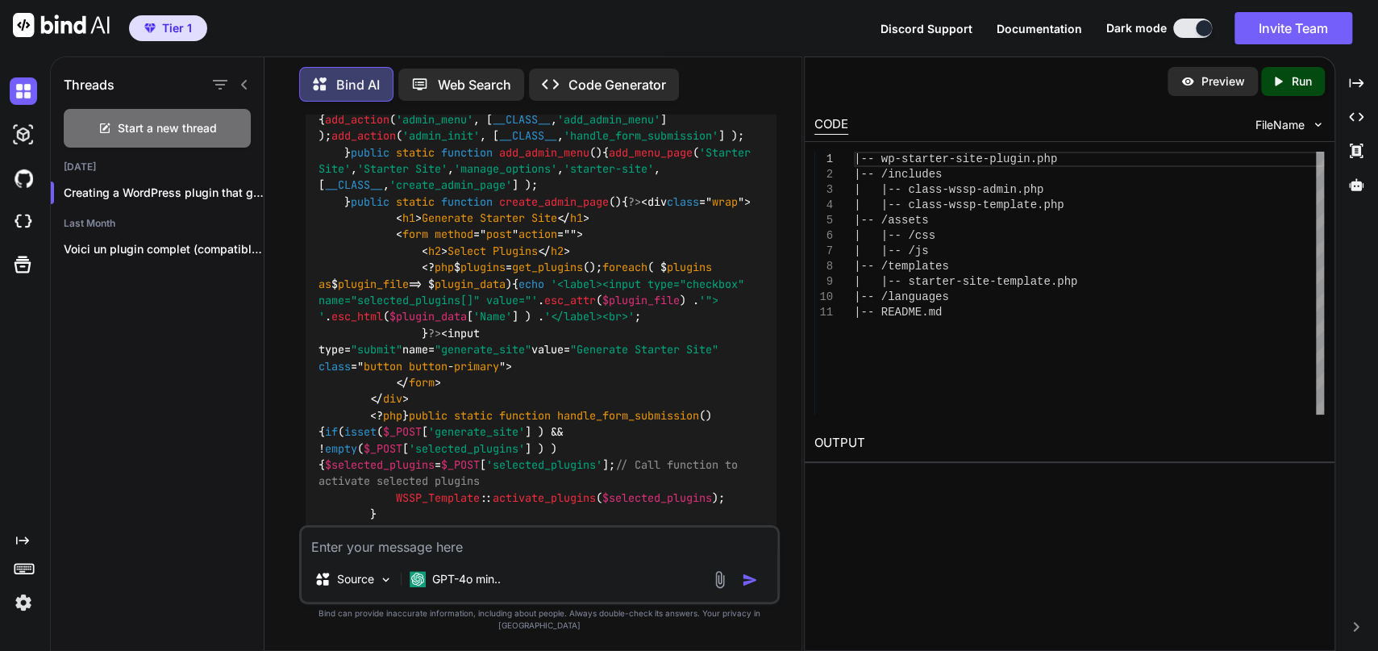
scroll to position [1650, 0]
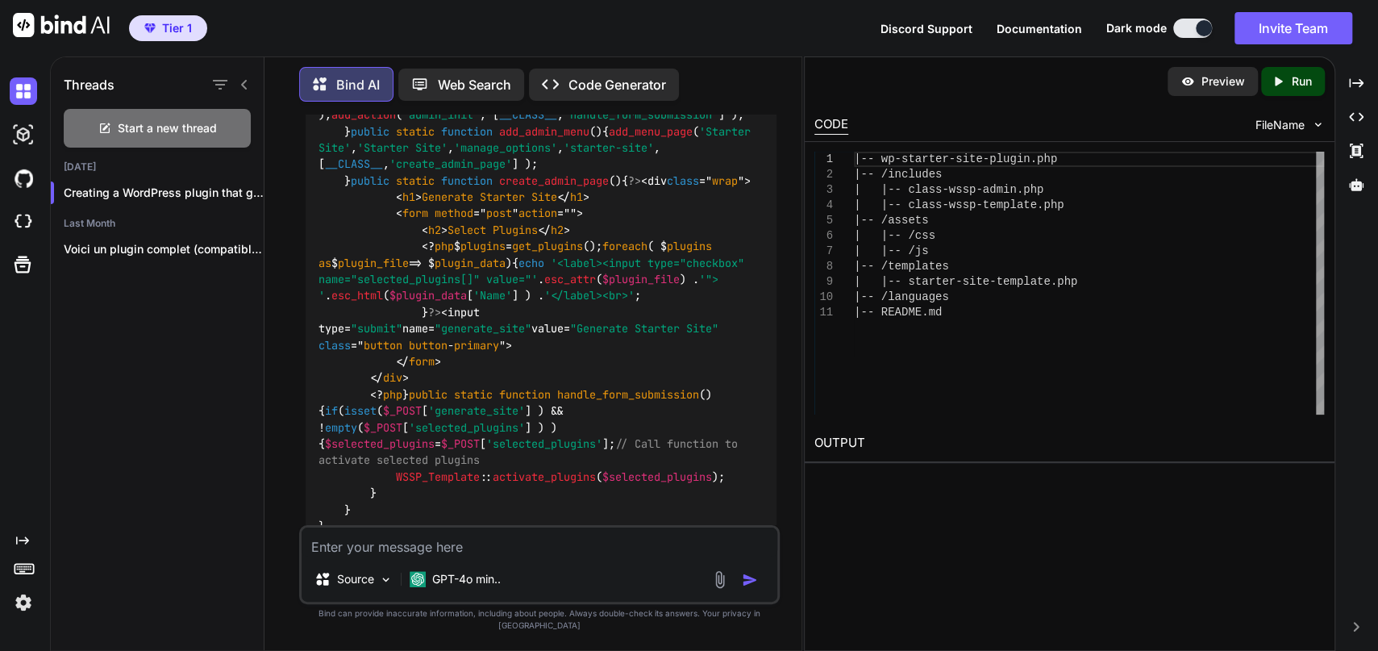
click at [741, 37] on img at bounding box center [736, 30] width 13 height 13
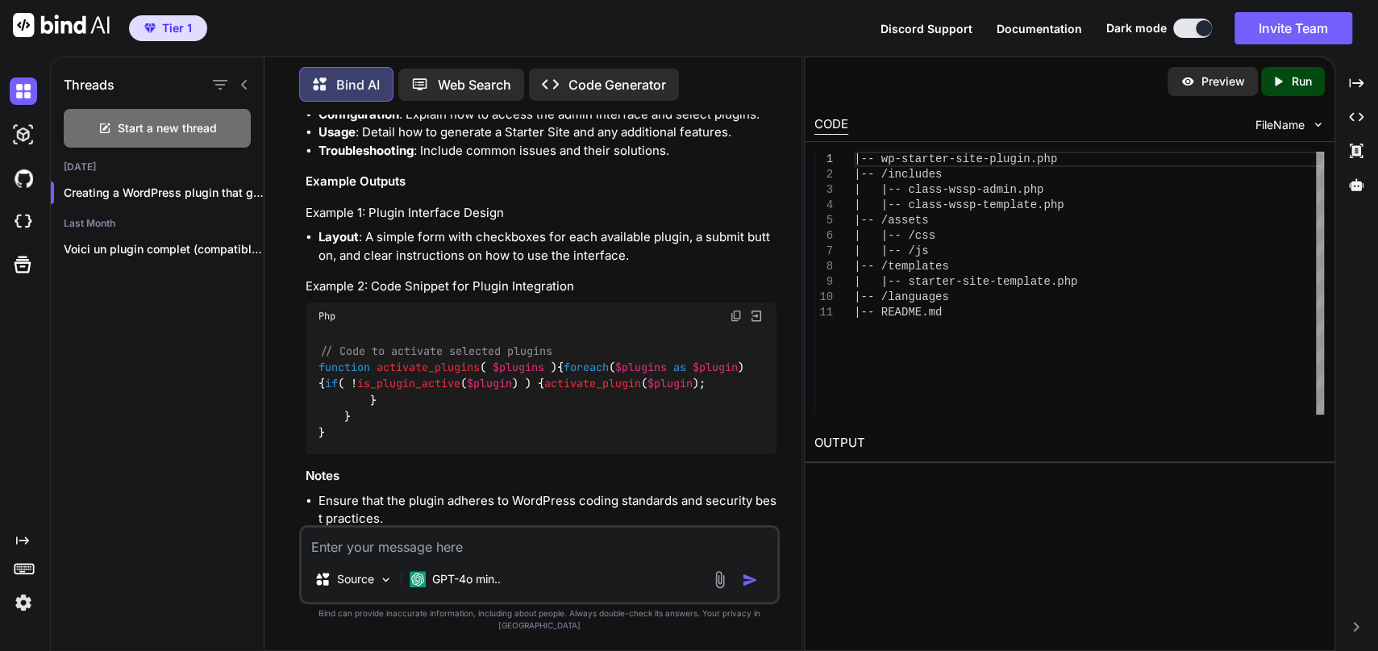
scroll to position [2488, 0]
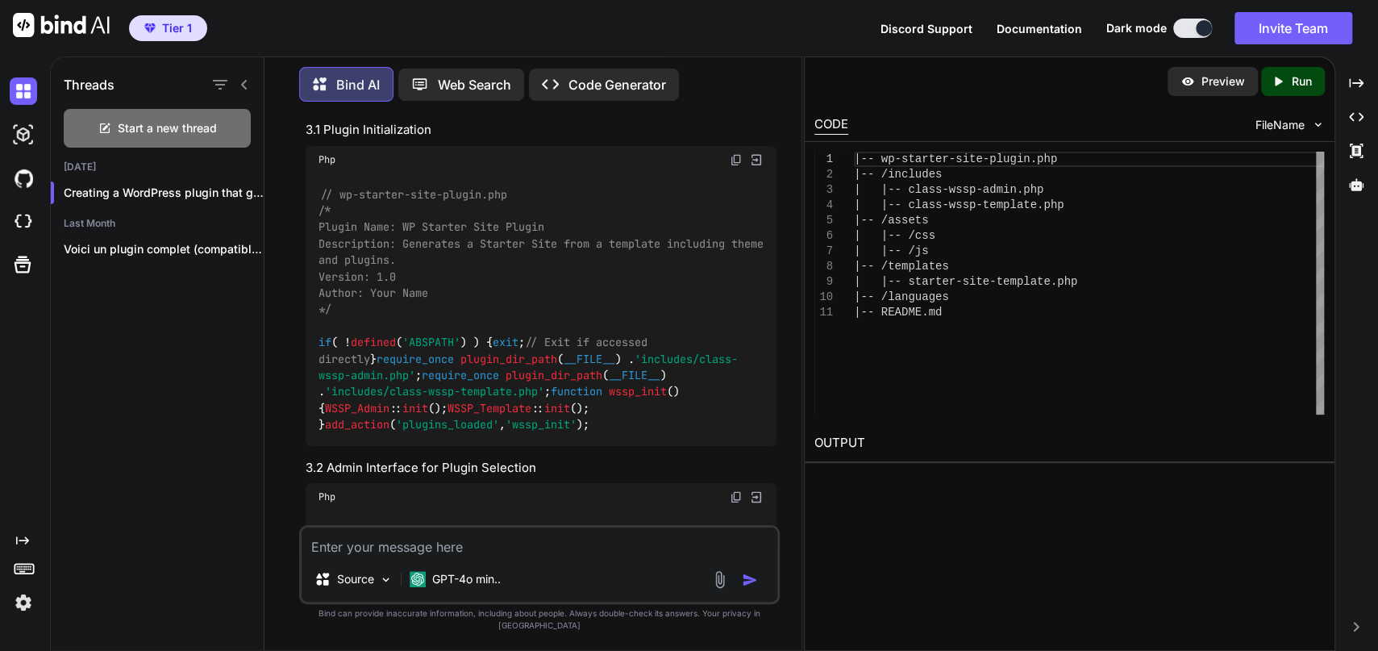
scroll to position [1210, 0]
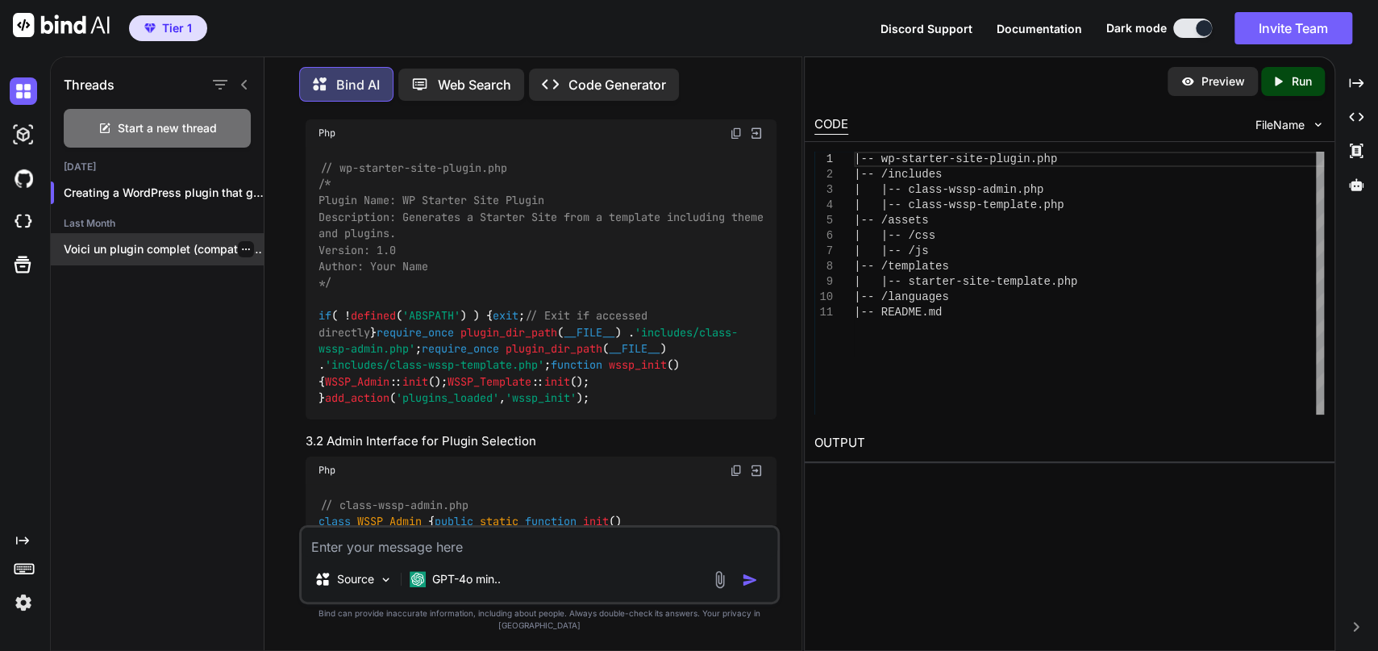
click at [165, 244] on p "Voici un plugin complet (compatible WordPress 6.8)..." at bounding box center [164, 249] width 200 height 16
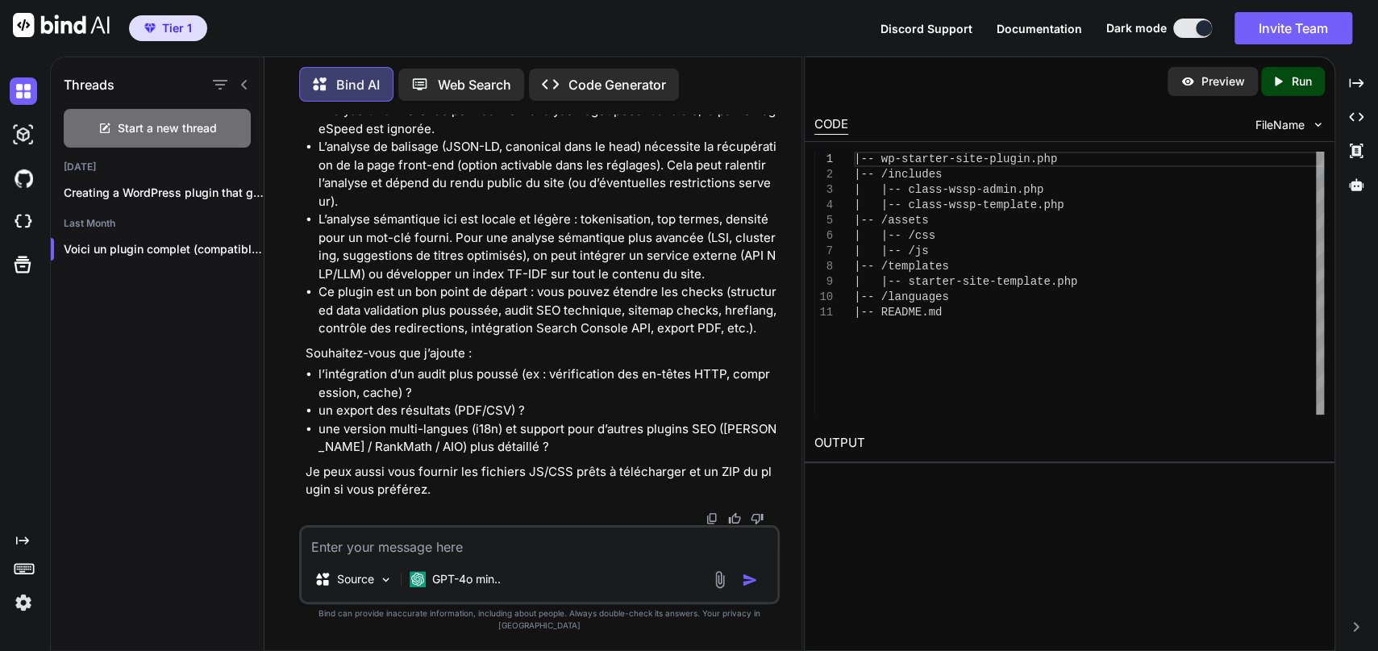
scroll to position [8569, 0]
click at [133, 189] on p "Creating a WordPress plugin that generat..." at bounding box center [164, 193] width 200 height 16
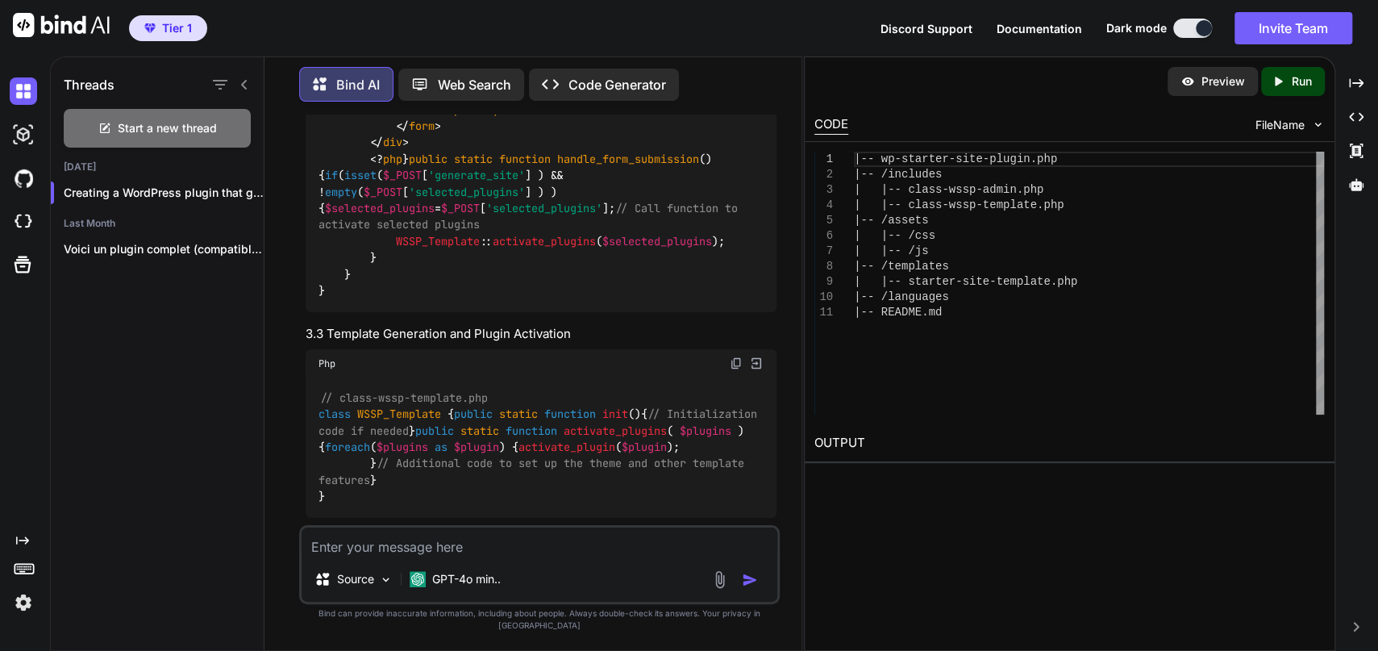
scroll to position [1556, 0]
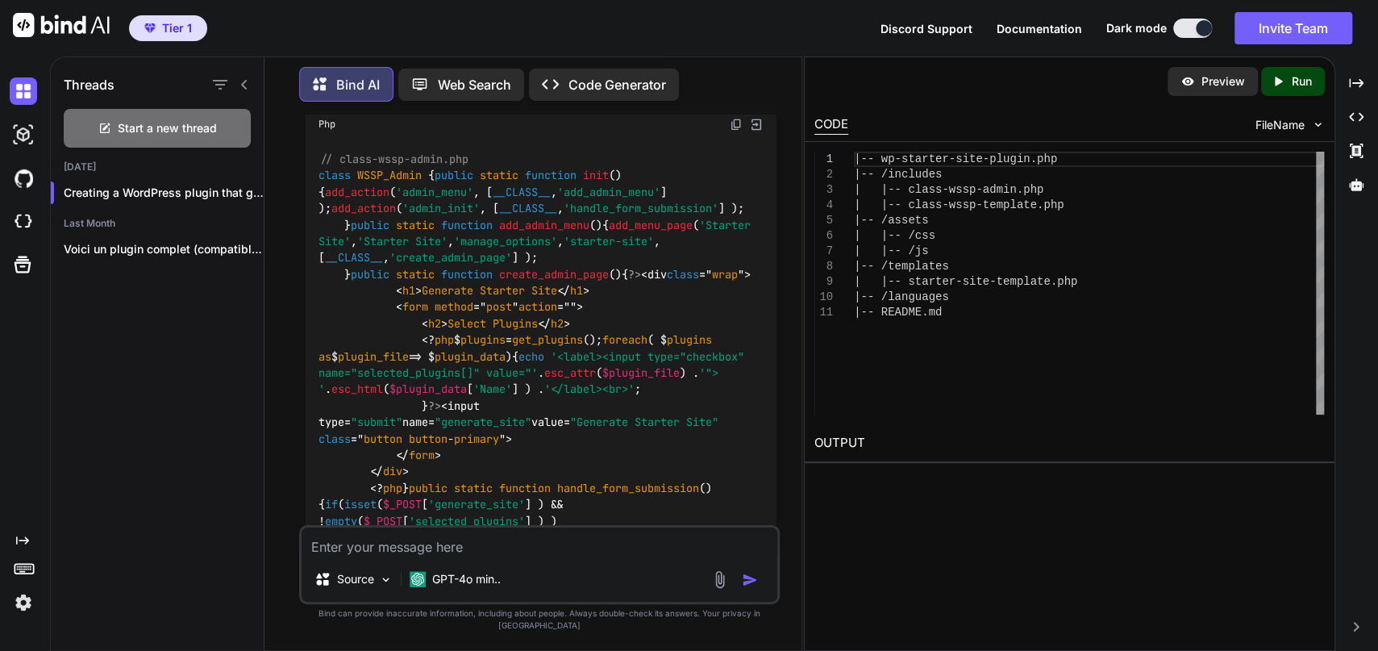
type textarea "x"
